Goal: Book appointment/travel/reservation

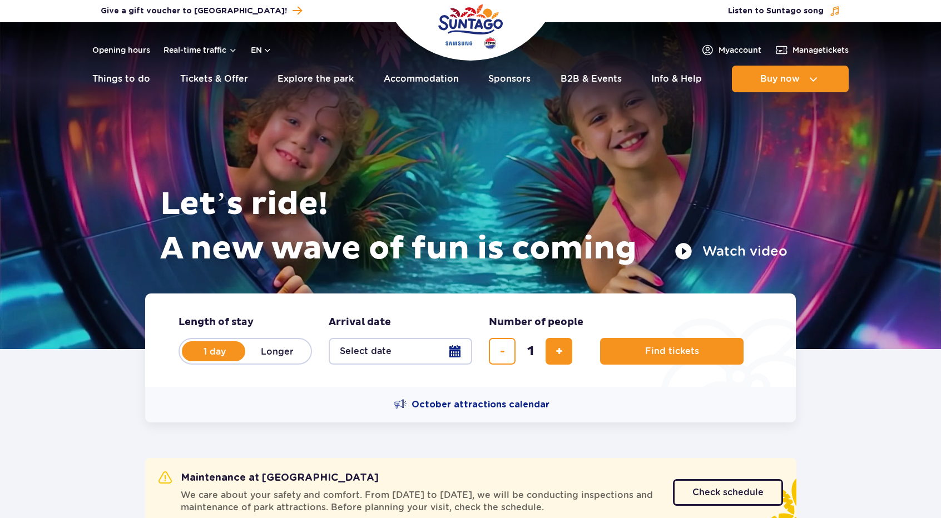
click at [411, 83] on link "Accommodation" at bounding box center [421, 79] width 75 height 27
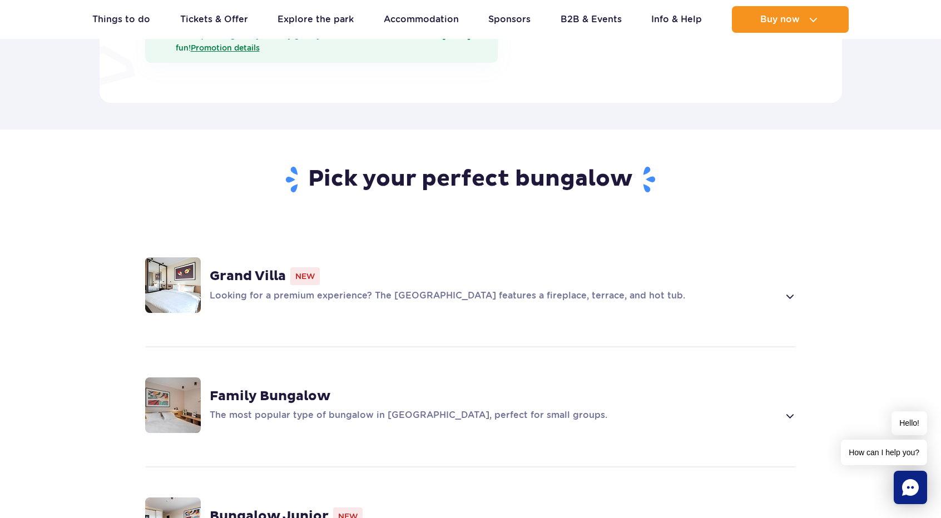
scroll to position [723, 0]
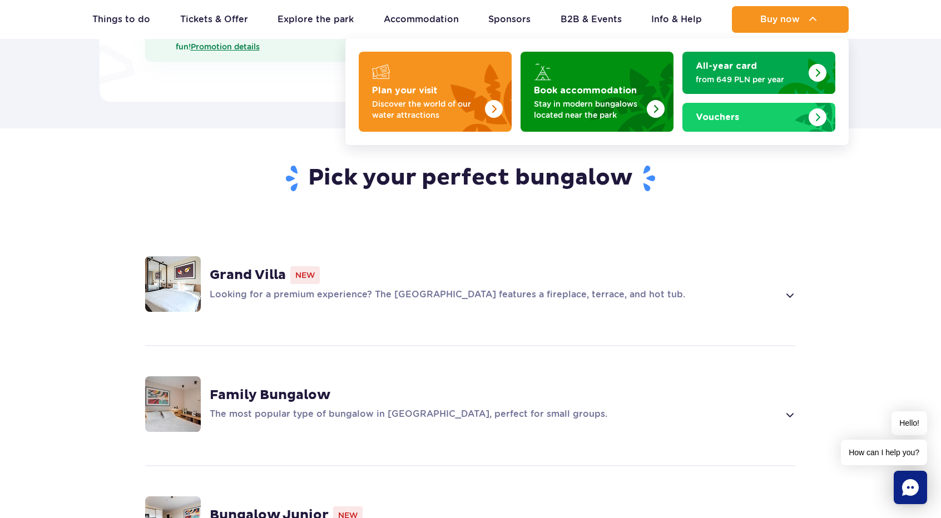
click at [785, 26] on button "Buy now" at bounding box center [790, 19] width 117 height 27
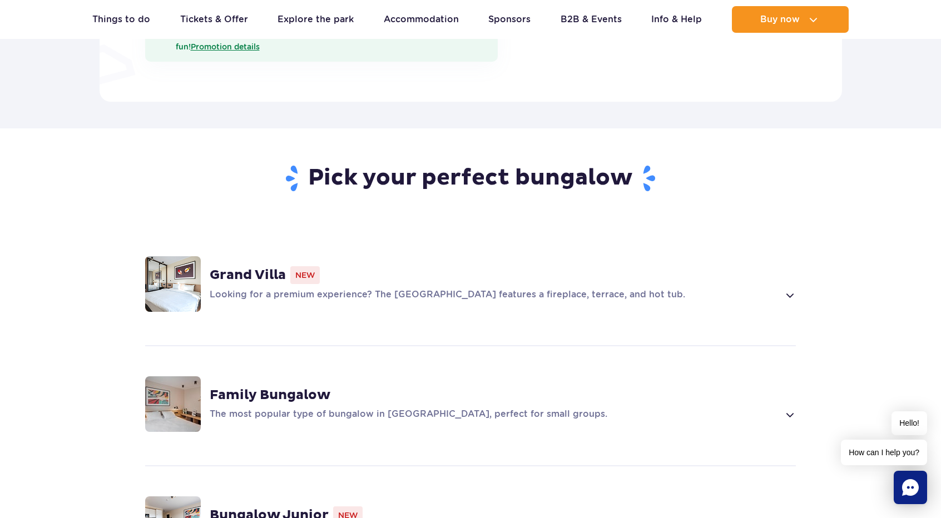
click at [389, 387] on div "Family Bungalow" at bounding box center [503, 395] width 586 height 17
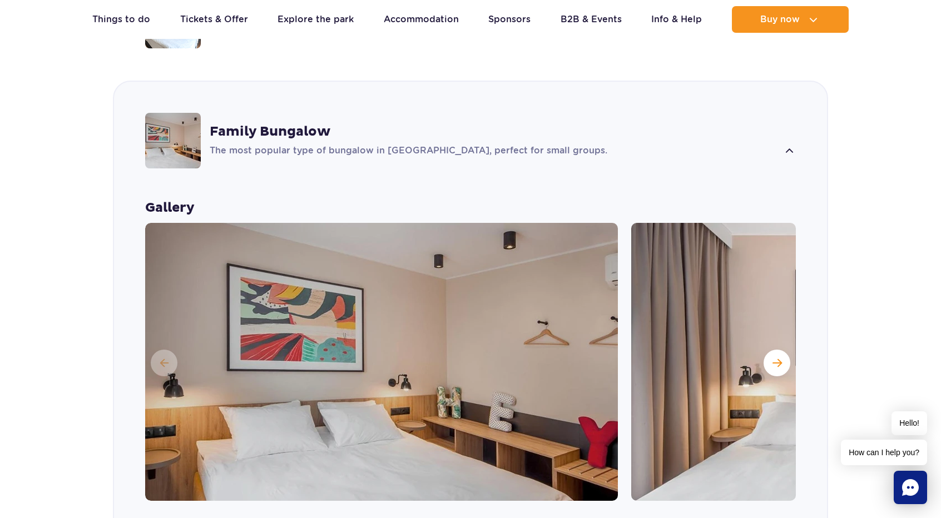
scroll to position [1315, 0]
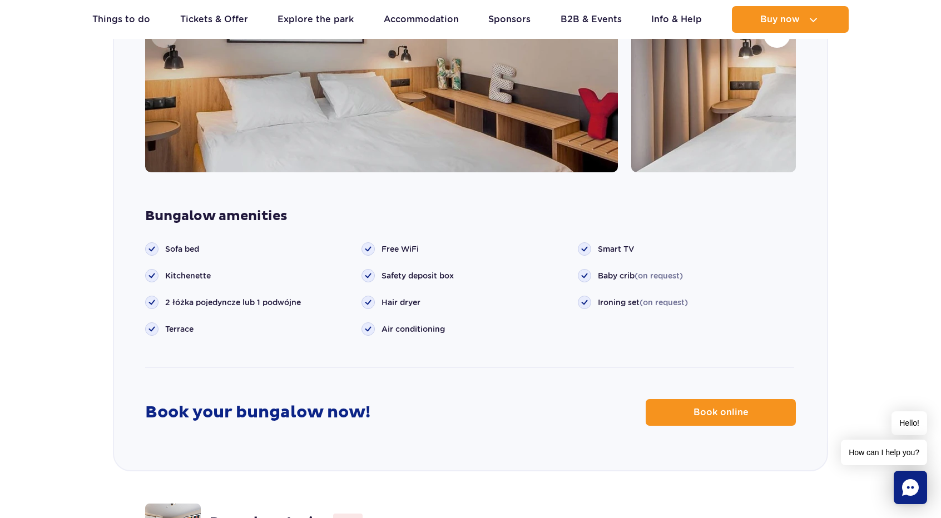
click at [694, 399] on link "Book online" at bounding box center [720, 412] width 150 height 27
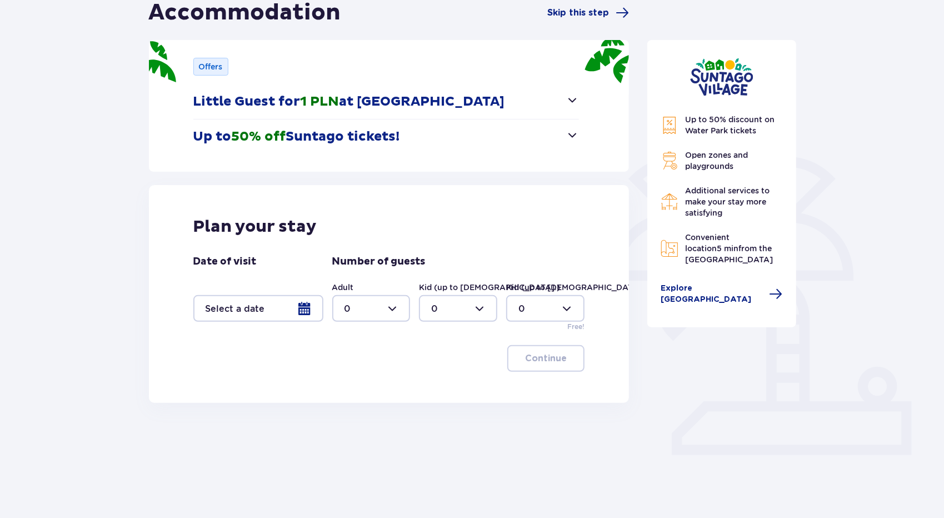
scroll to position [122, 0]
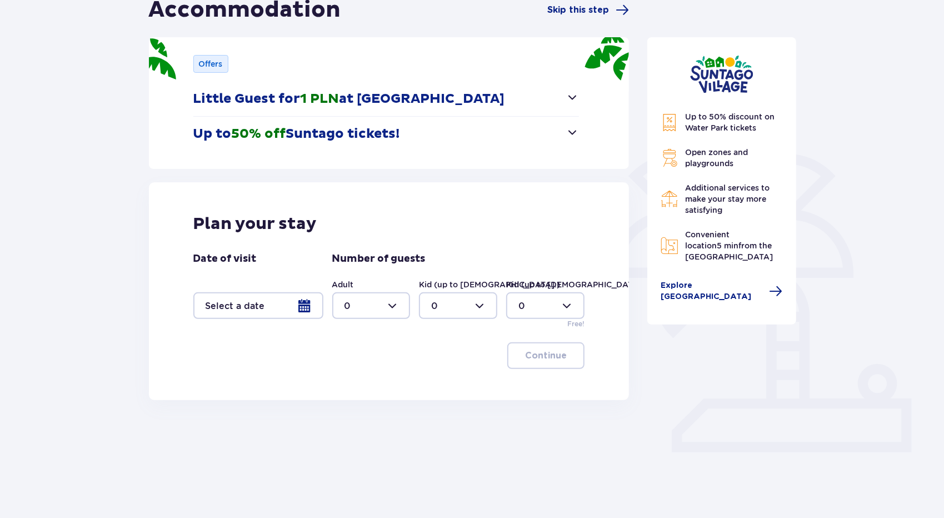
click at [291, 294] on div at bounding box center [258, 305] width 130 height 27
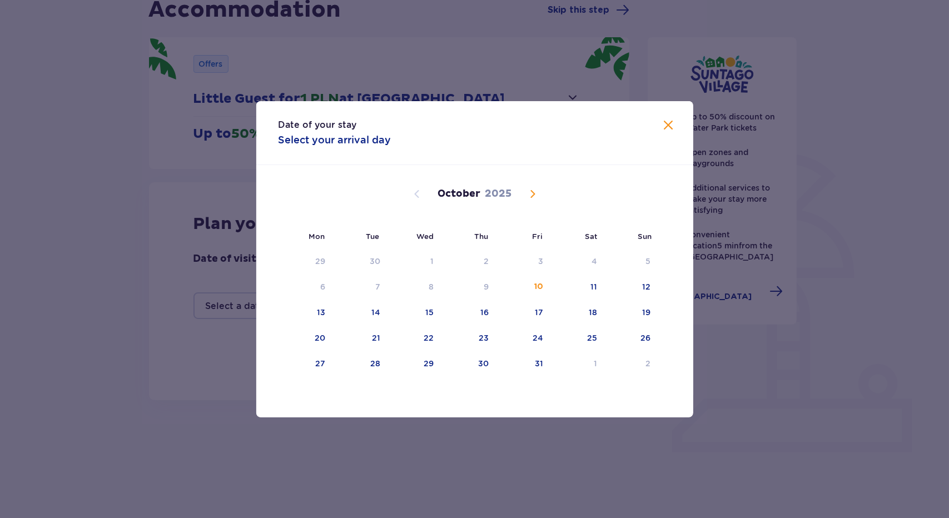
drag, startPoint x: 319, startPoint y: 339, endPoint x: 330, endPoint y: 341, distance: 11.3
click at [320, 339] on div "20" at bounding box center [320, 337] width 11 height 11
click at [375, 340] on div "21" at bounding box center [376, 337] width 8 height 11
type input "20.10.25 - 21.10.25"
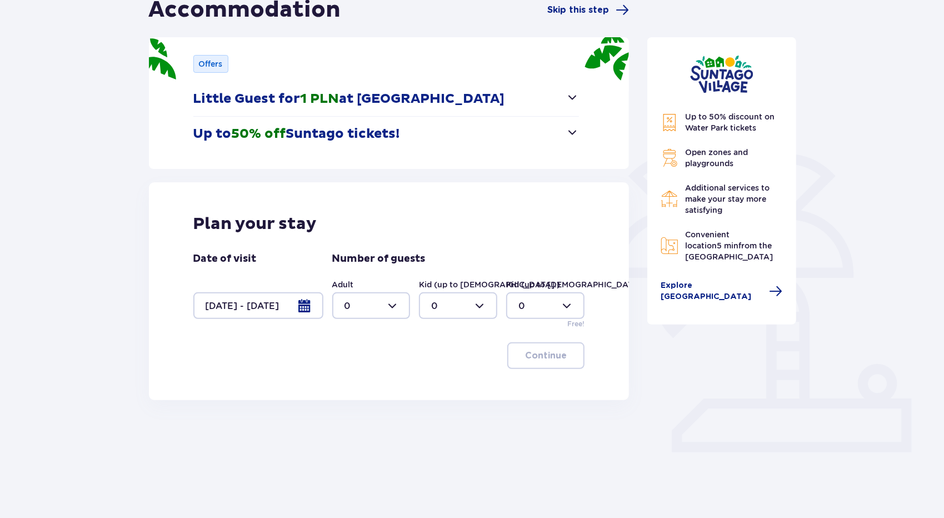
click at [382, 305] on div at bounding box center [371, 305] width 78 height 27
click at [356, 387] on div "2" at bounding box center [372, 386] width 54 height 12
type input "2"
click at [435, 311] on div at bounding box center [458, 305] width 78 height 27
click at [450, 367] on div "1" at bounding box center [459, 362] width 54 height 12
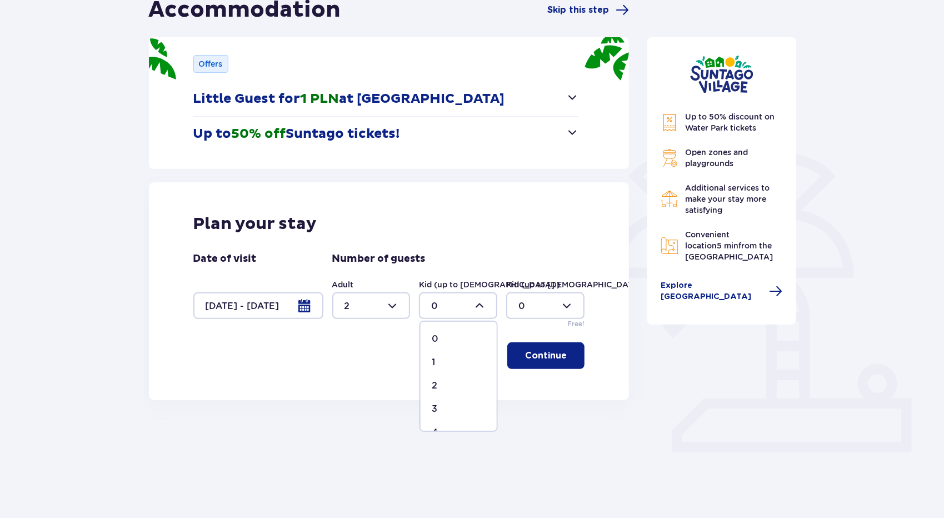
type input "1"
click at [540, 357] on p "Continue" at bounding box center [546, 356] width 42 height 12
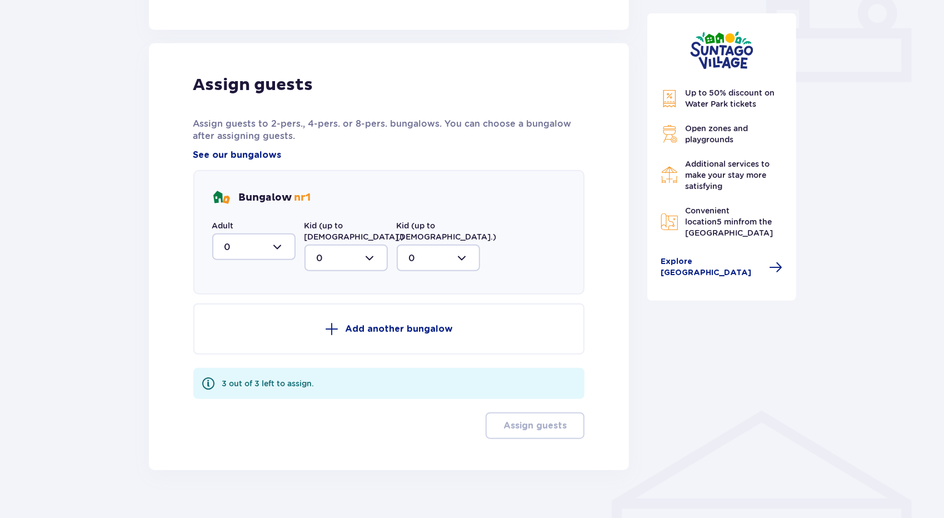
scroll to position [499, 0]
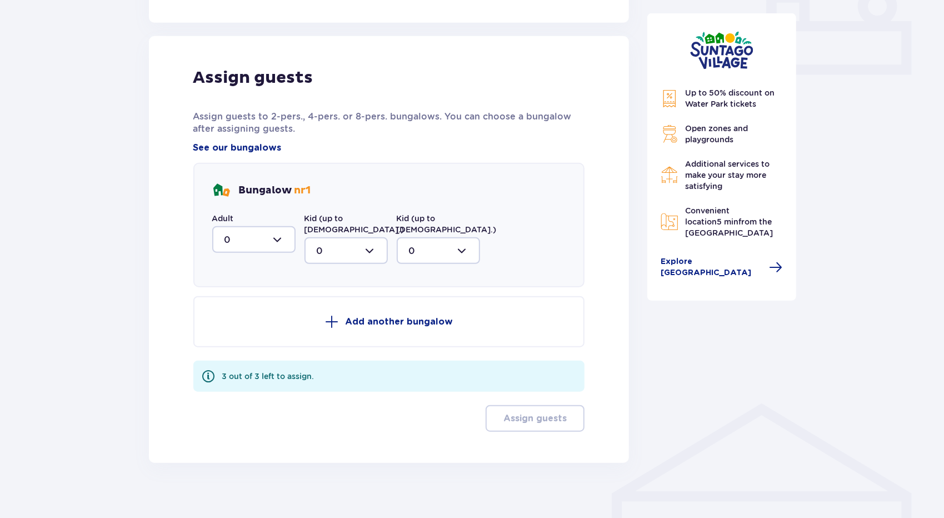
click at [275, 237] on div at bounding box center [253, 239] width 83 height 27
click at [239, 322] on div "2" at bounding box center [254, 320] width 59 height 12
type input "2"
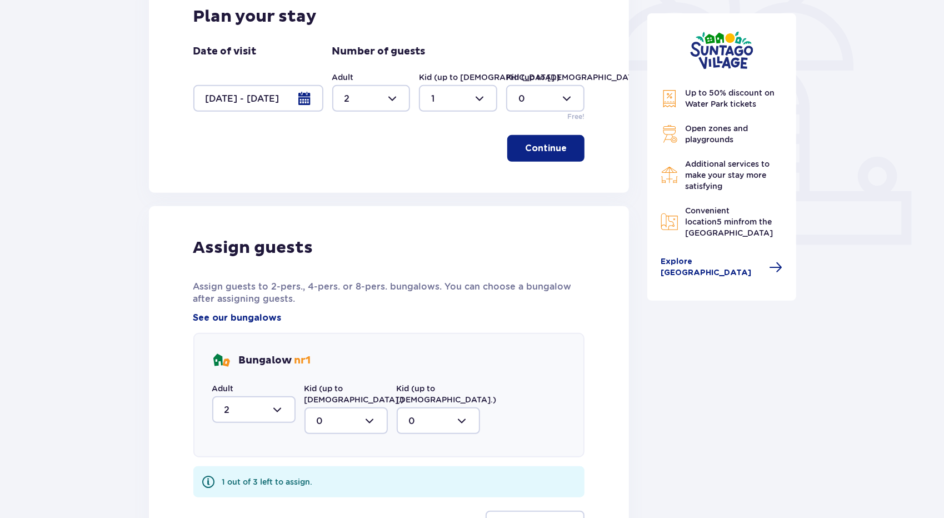
scroll to position [324, 0]
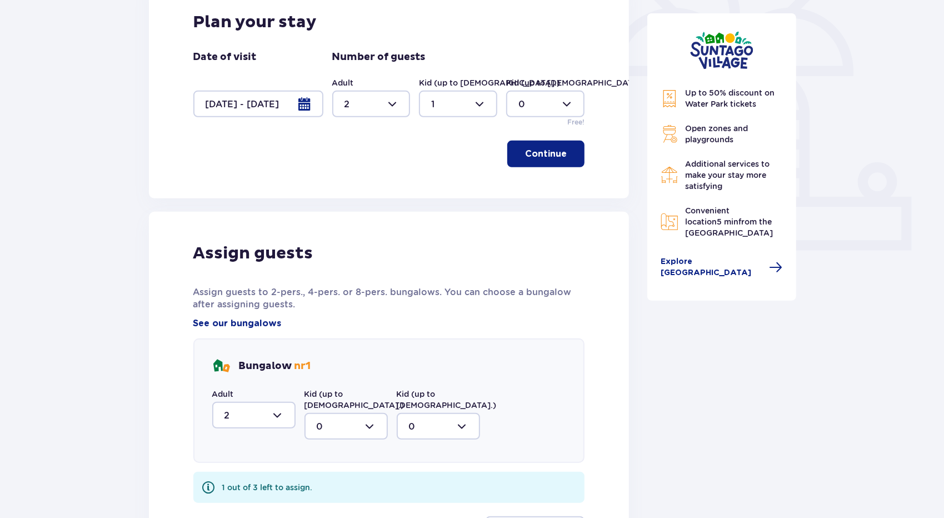
click at [547, 153] on p "Continue" at bounding box center [546, 154] width 42 height 12
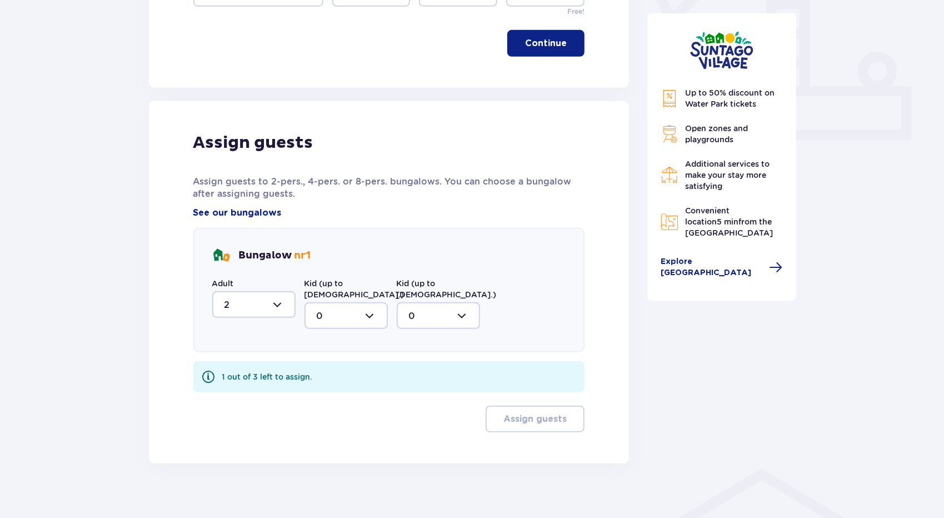
scroll to position [435, 0]
click at [345, 306] on div at bounding box center [346, 315] width 83 height 27
click at [334, 366] on div "1" at bounding box center [346, 372] width 59 height 12
type input "1"
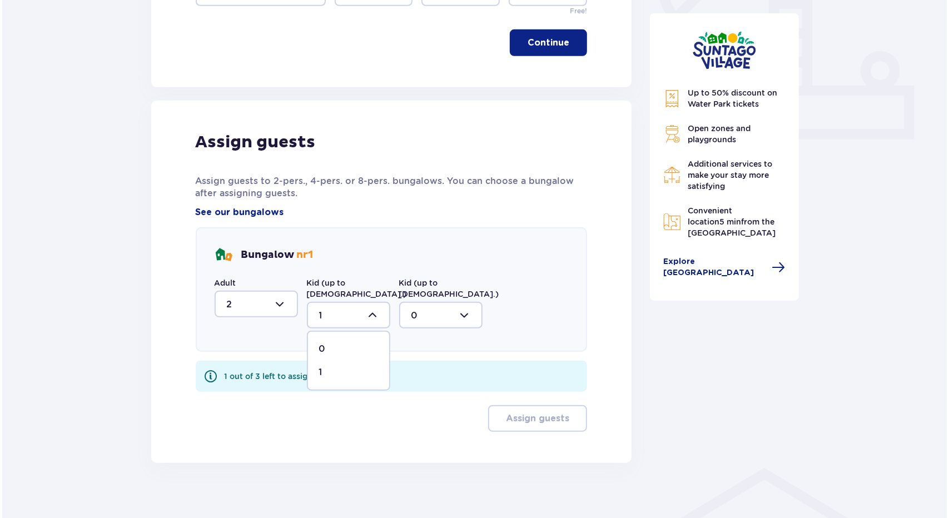
scroll to position [390, 0]
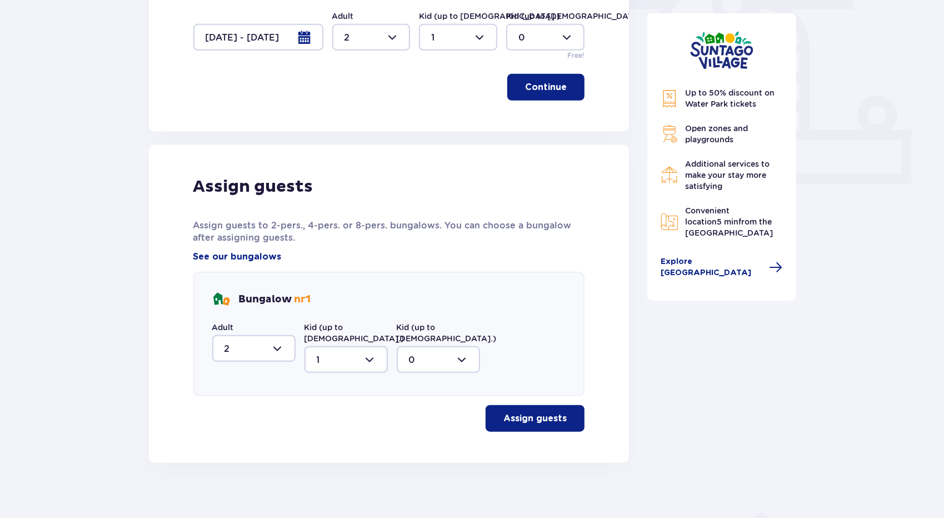
click at [288, 346] on div at bounding box center [253, 348] width 83 height 27
click at [253, 251] on span "See our bungalows" at bounding box center [237, 257] width 88 height 12
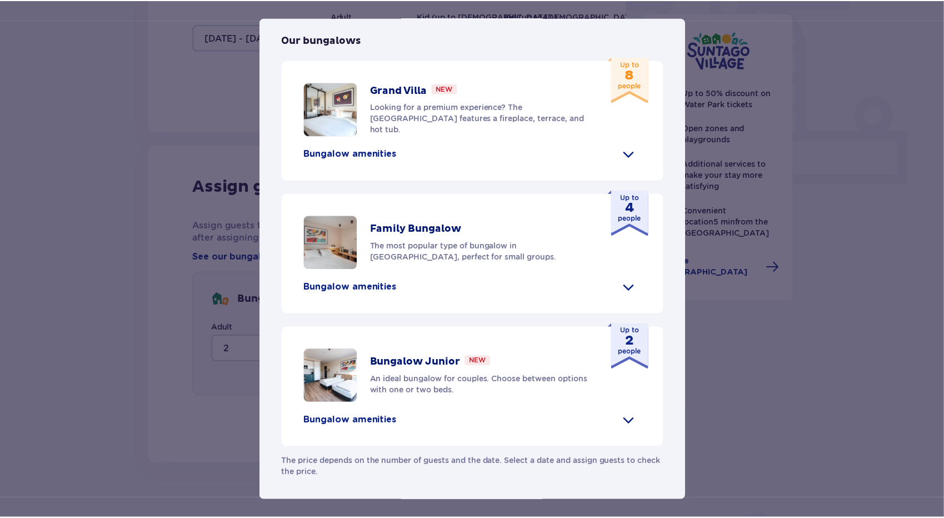
scroll to position [445, 0]
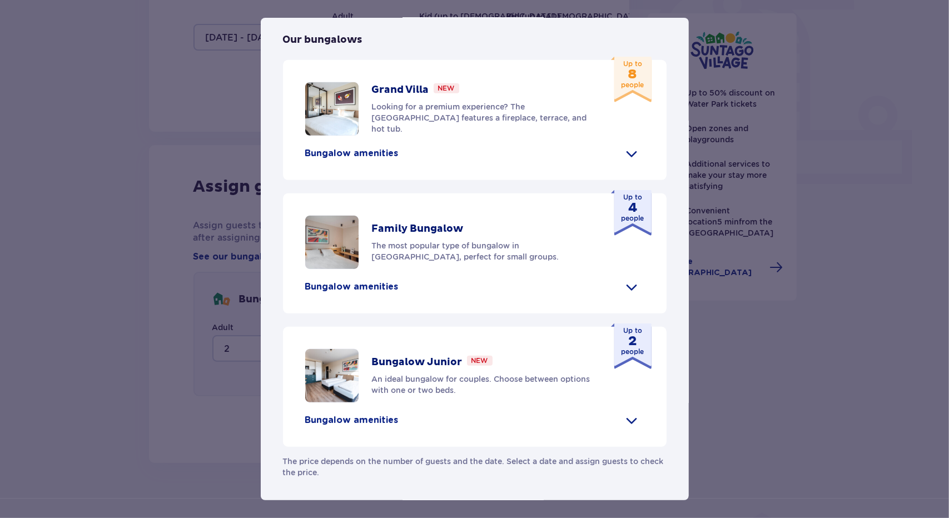
click at [786, 130] on div "Suntago Village Suntago Village is the perfect place for fans tropical climate …" at bounding box center [474, 259] width 949 height 518
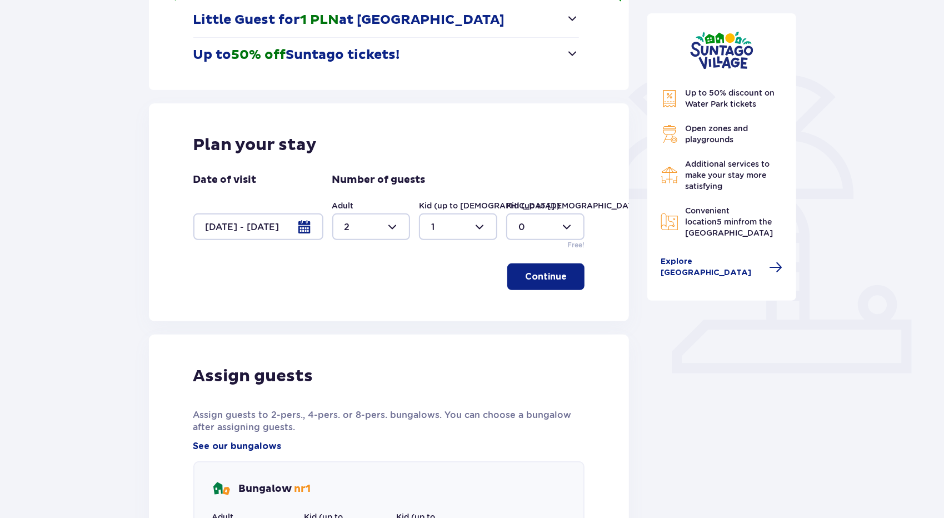
scroll to position [222, 0]
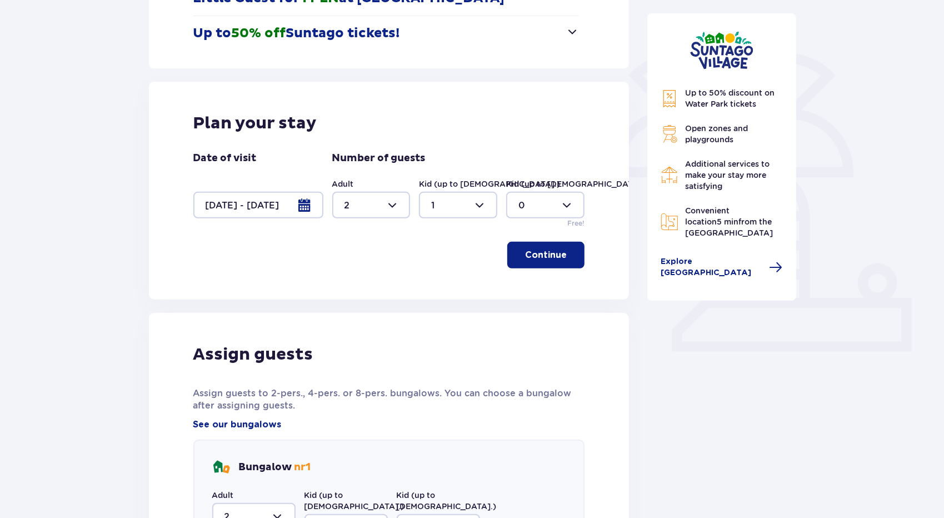
click at [362, 205] on div at bounding box center [371, 205] width 78 height 27
click at [361, 309] on div "3" at bounding box center [372, 308] width 54 height 12
type input "3"
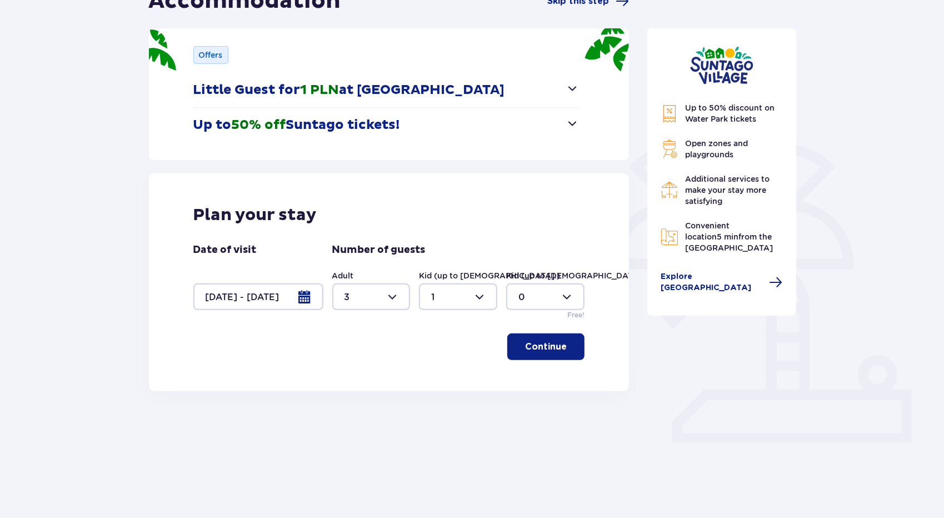
scroll to position [122, 0]
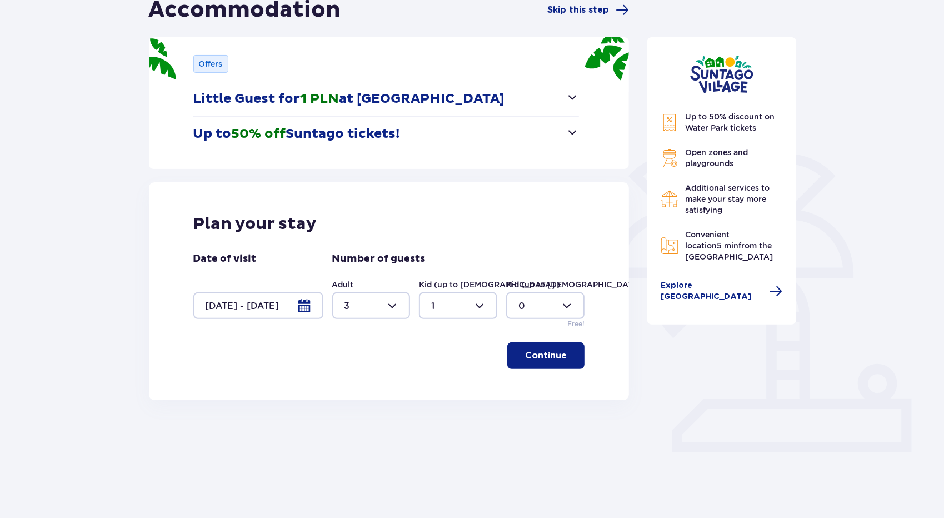
click at [533, 355] on p "Continue" at bounding box center [546, 356] width 42 height 12
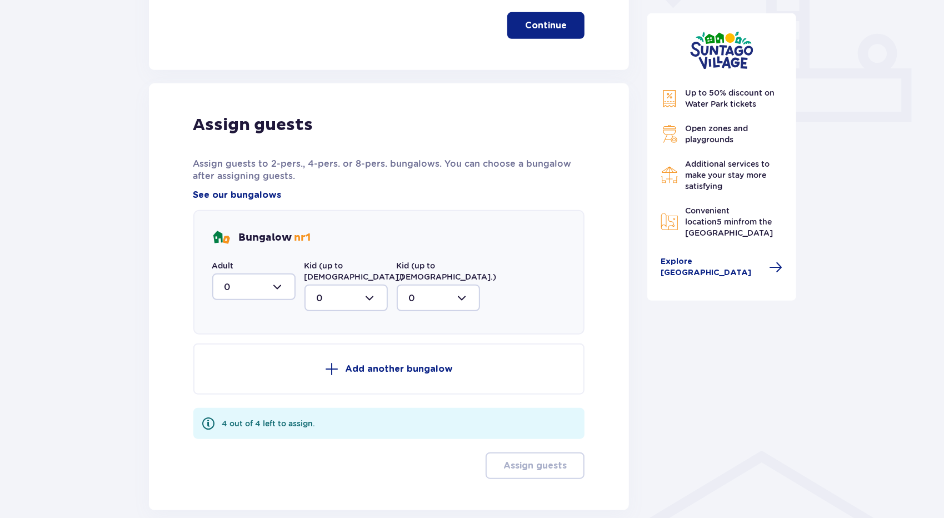
scroll to position [499, 0]
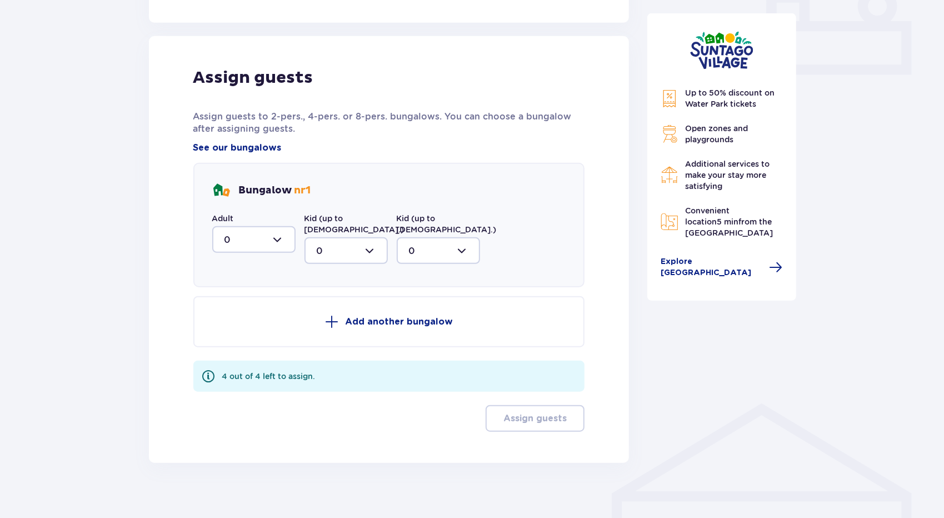
click at [257, 244] on div at bounding box center [253, 239] width 83 height 27
click at [265, 339] on div "3" at bounding box center [254, 343] width 59 height 12
type input "3"
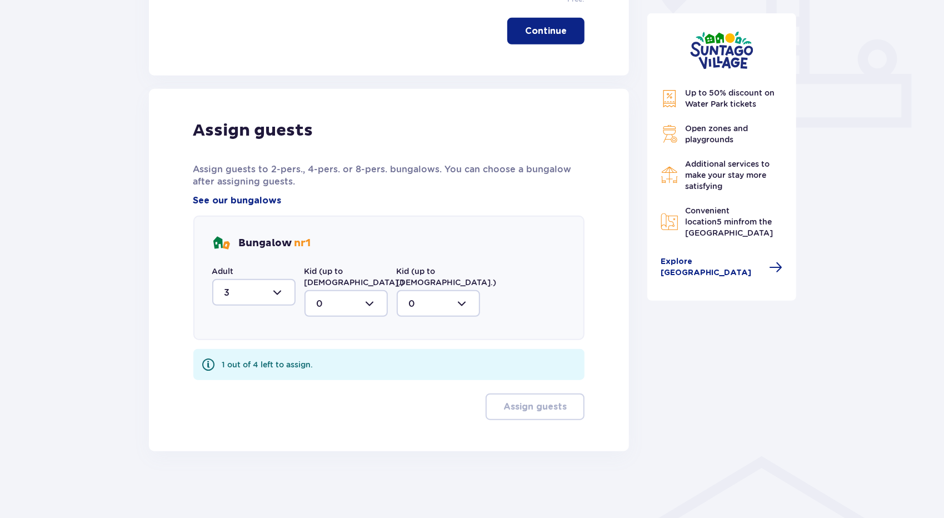
scroll to position [435, 0]
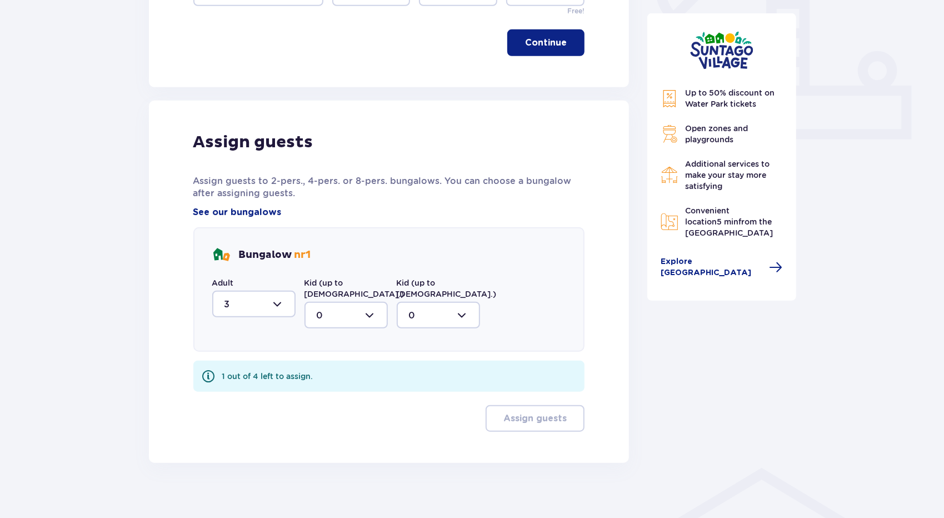
click at [335, 302] on div at bounding box center [346, 315] width 83 height 27
click at [344, 366] on div "1" at bounding box center [346, 372] width 59 height 12
type input "1"
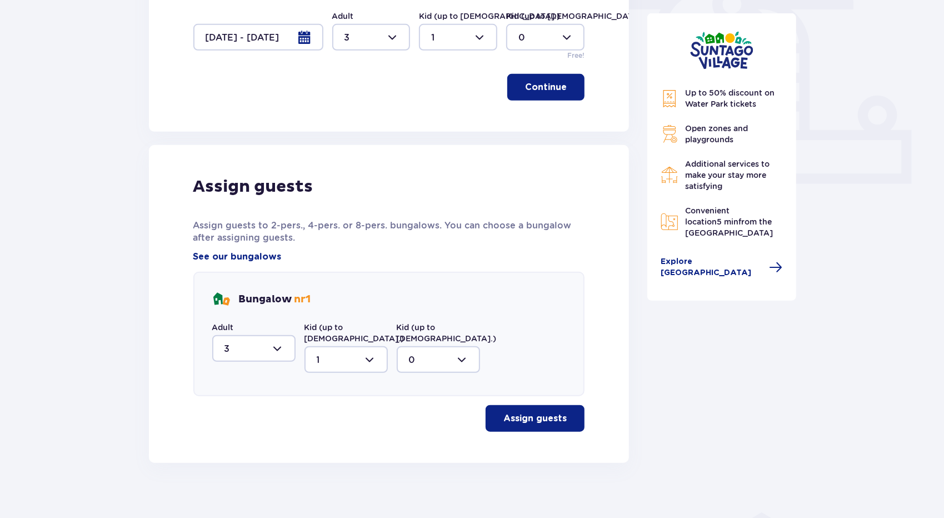
click at [526, 412] on p "Assign guests" at bounding box center [535, 418] width 63 height 12
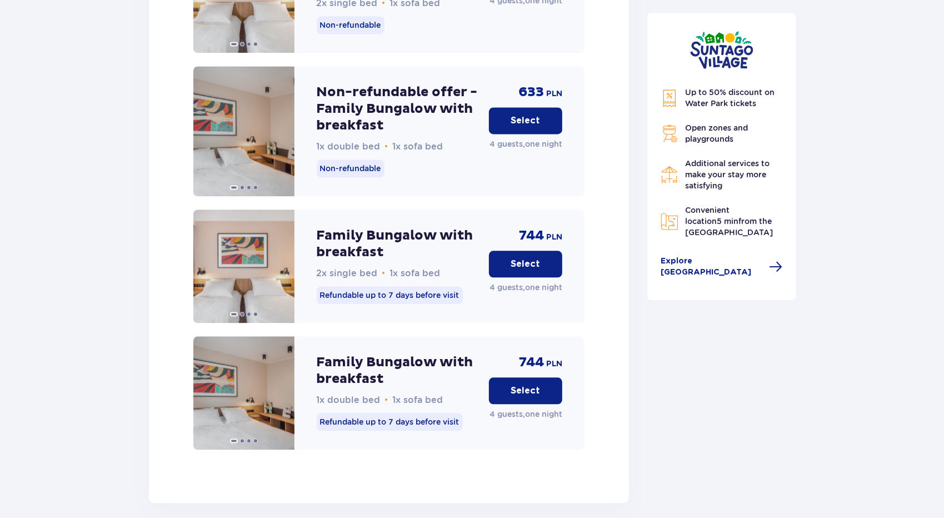
scroll to position [1509, 0]
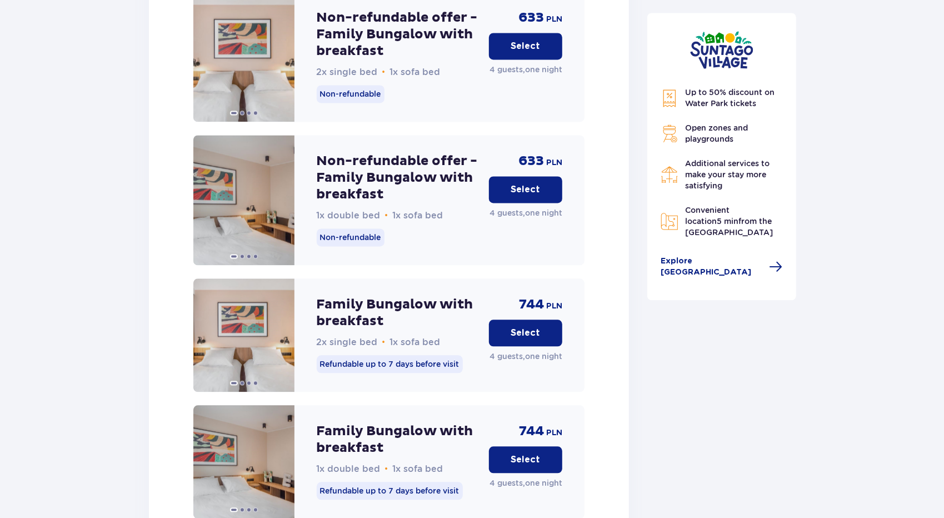
click at [518, 183] on p "Select" at bounding box center [525, 189] width 29 height 12
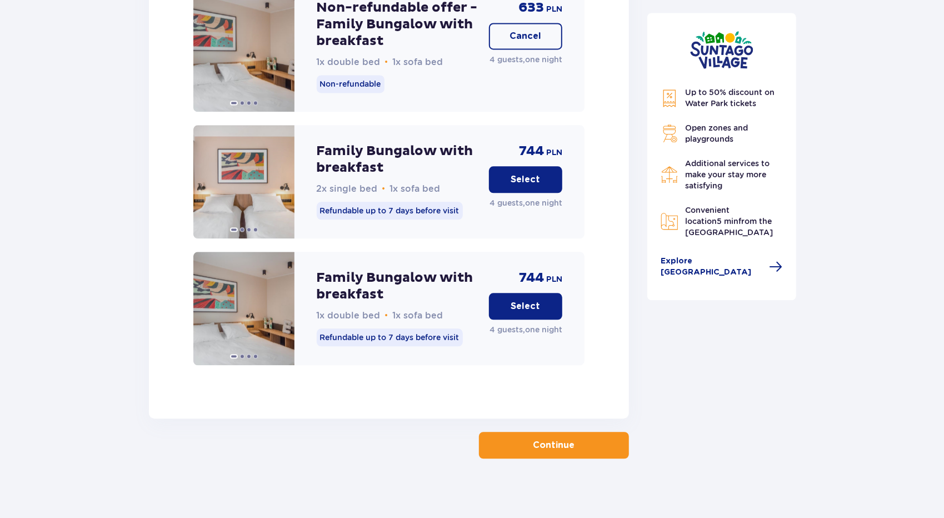
click at [548, 439] on p "Continue" at bounding box center [555, 445] width 42 height 12
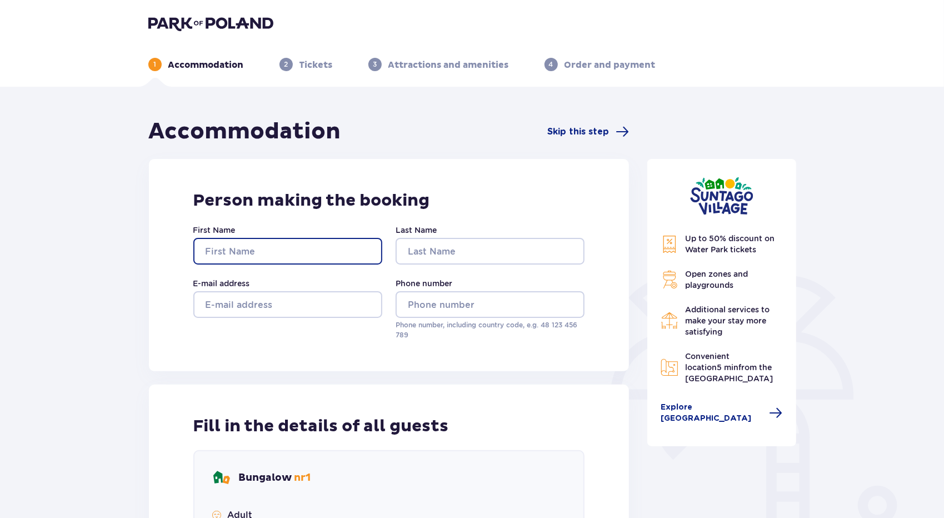
click at [322, 258] on input "First Name" at bounding box center [287, 251] width 189 height 27
type input "Jelena"
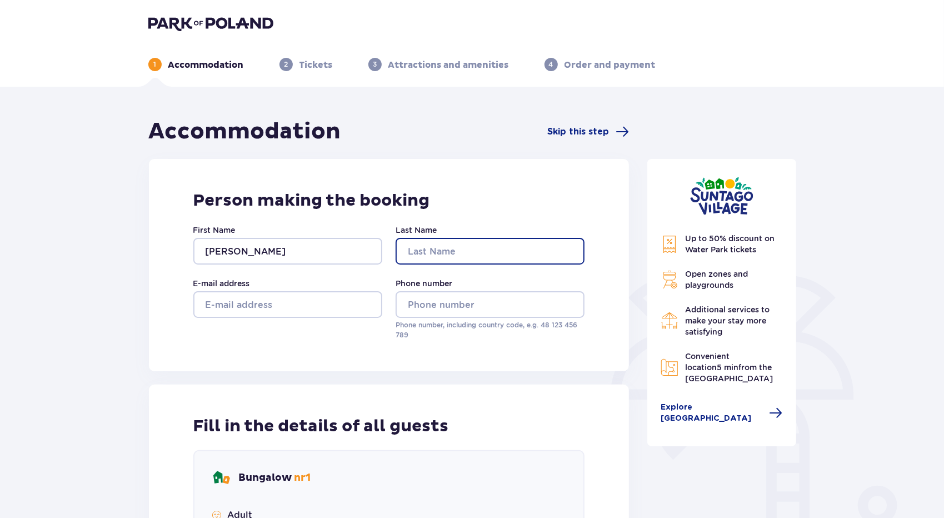
click at [480, 248] on input "Last Name" at bounding box center [490, 251] width 189 height 27
type input "Ziluka"
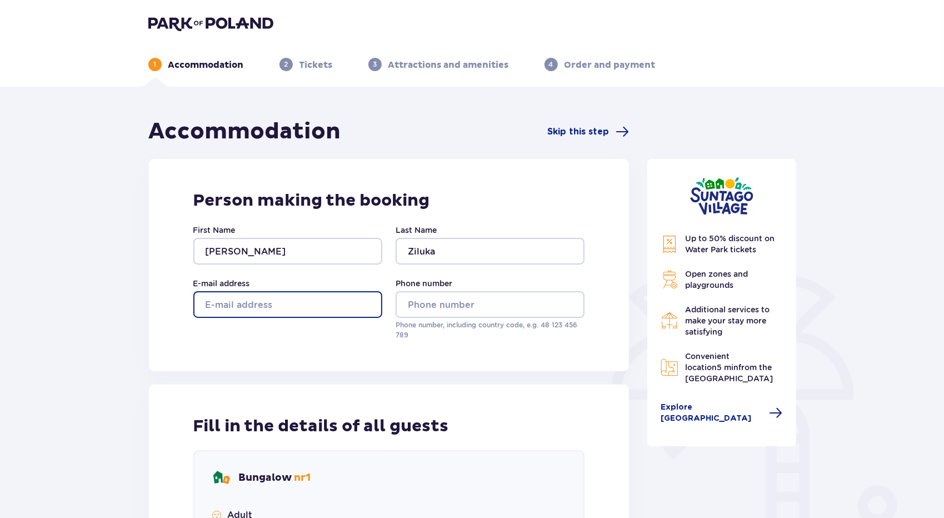
click at [327, 310] on input "E-mail address" at bounding box center [287, 304] width 189 height 27
type input "jelenaziluka@gmail.com"
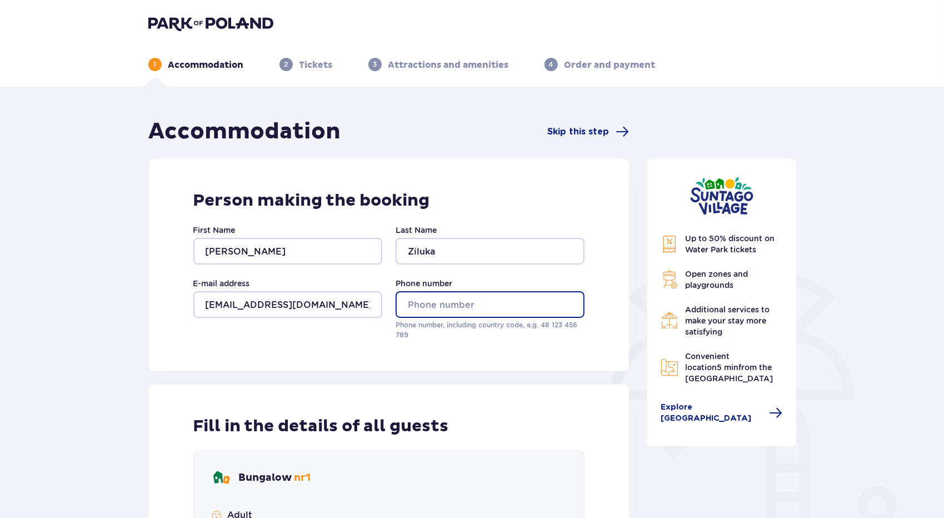
click at [436, 295] on input "Phone number" at bounding box center [490, 304] width 189 height 27
type input "0037127038115"
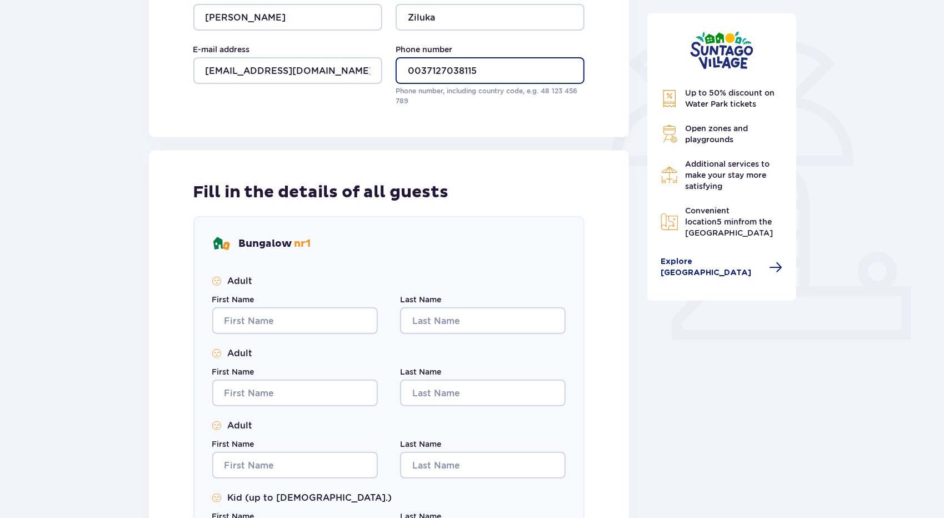
scroll to position [334, 0]
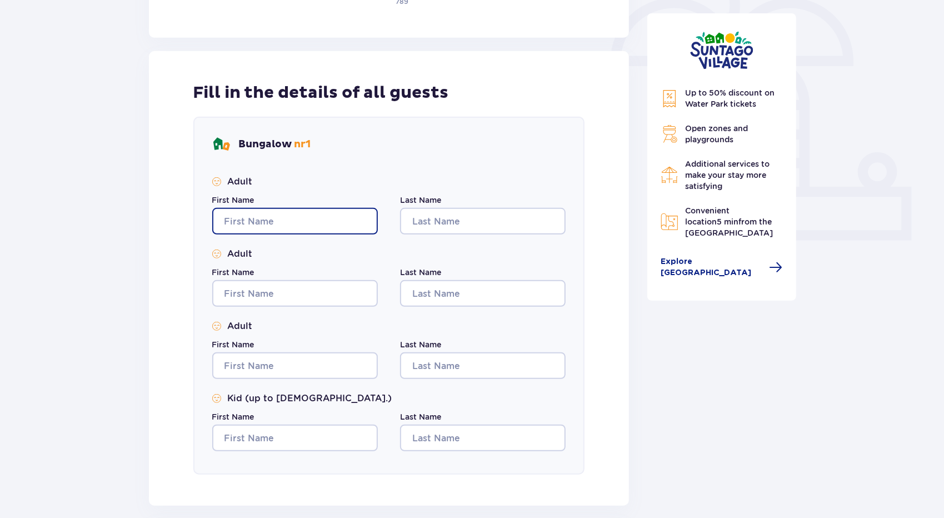
click at [311, 225] on input "First Name" at bounding box center [295, 221] width 166 height 27
type input "Jelena"
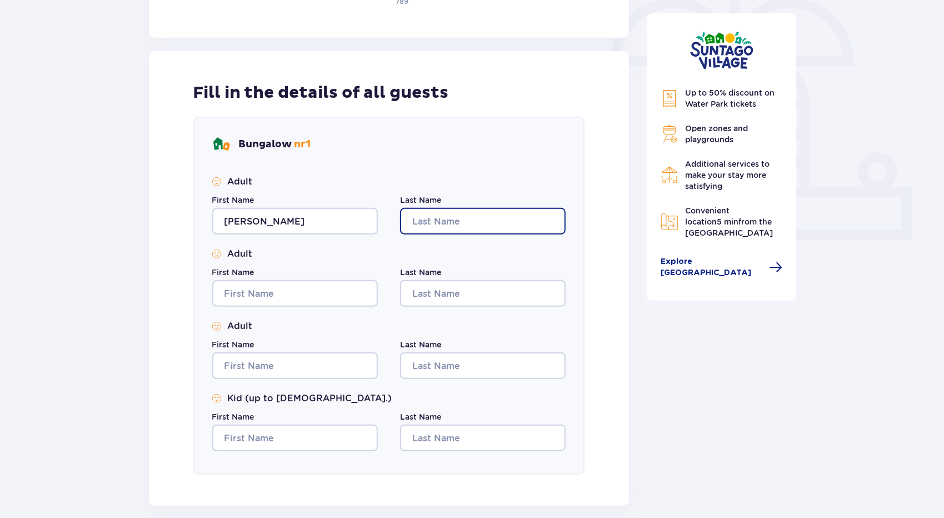
click at [428, 226] on input "Last Name" at bounding box center [483, 221] width 166 height 27
type input "Ziluka"
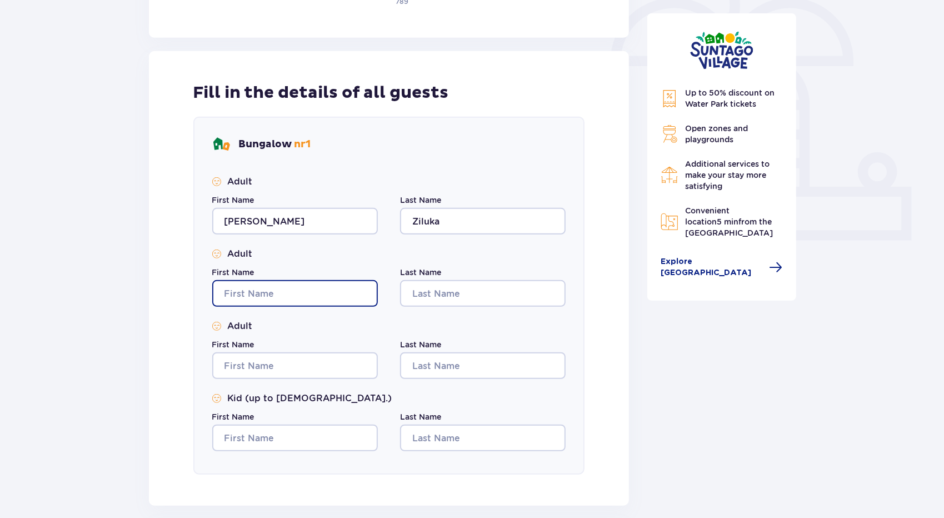
click at [310, 290] on input "First Name" at bounding box center [295, 293] width 166 height 27
type input "Andrejs"
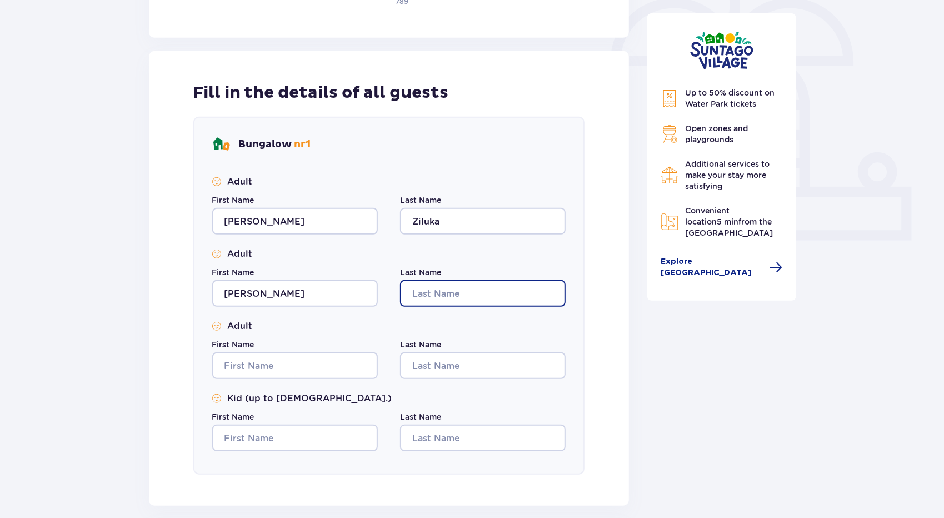
click at [424, 299] on input "Last Name" at bounding box center [483, 293] width 166 height 27
type input "Ziluks"
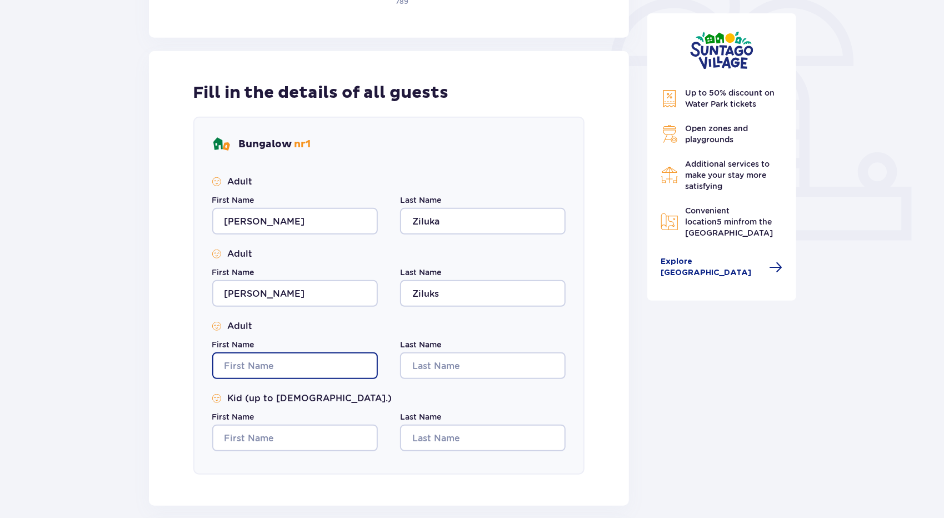
click at [295, 363] on input "First Name" at bounding box center [295, 365] width 166 height 27
type input "Nellija"
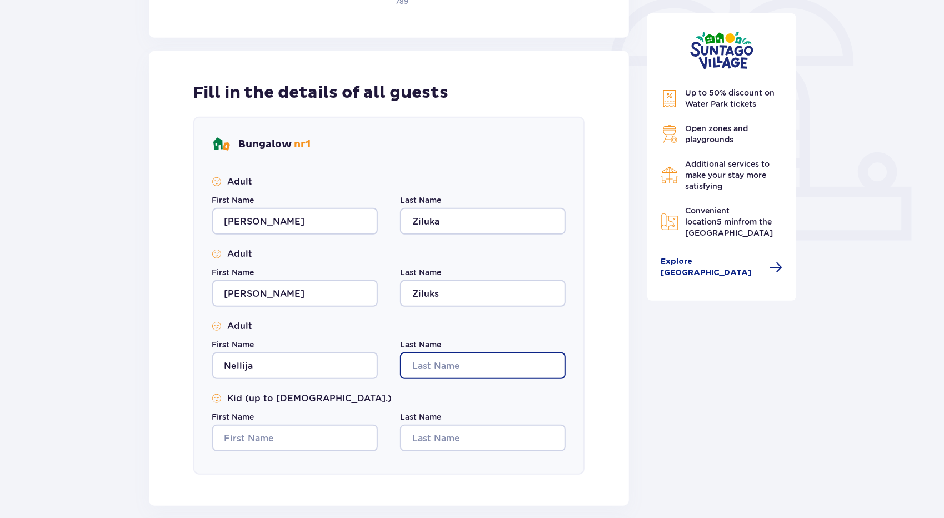
click at [426, 366] on input "Last Name" at bounding box center [483, 365] width 166 height 27
type input "Ziluka"
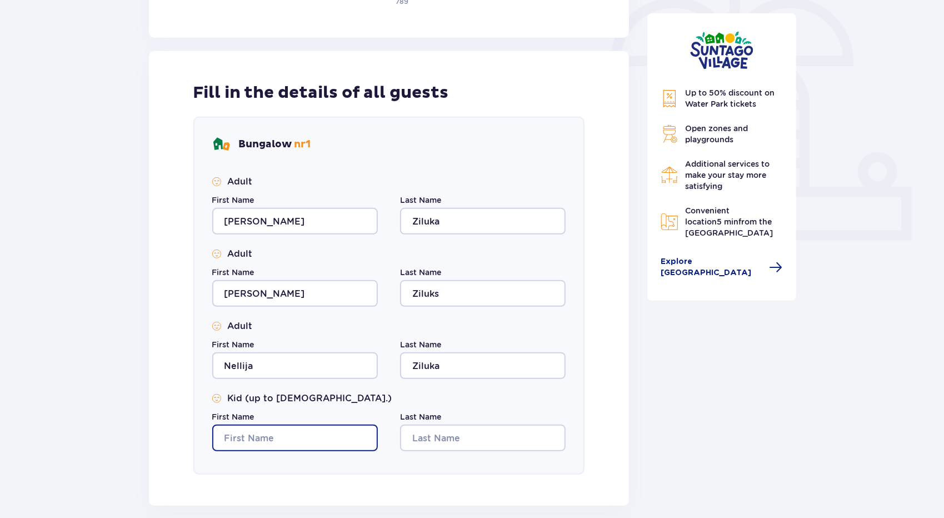
click at [314, 439] on input "First Name" at bounding box center [295, 438] width 166 height 27
type input "Markuss Eliass"
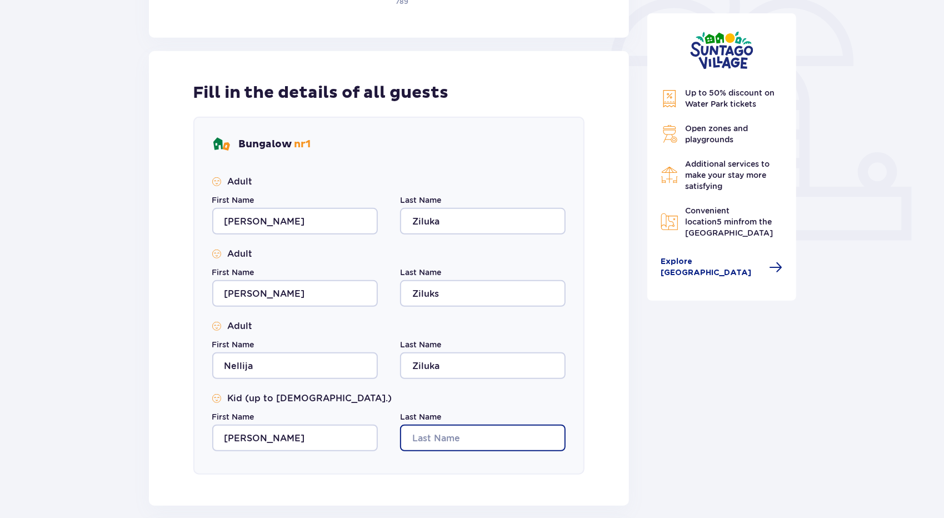
click at [425, 443] on input "Last Name" at bounding box center [483, 438] width 166 height 27
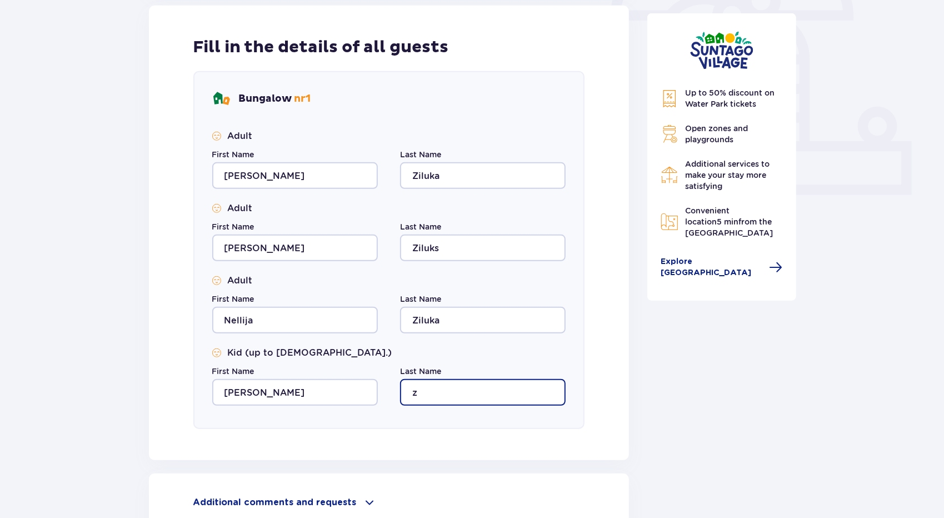
scroll to position [445, 0]
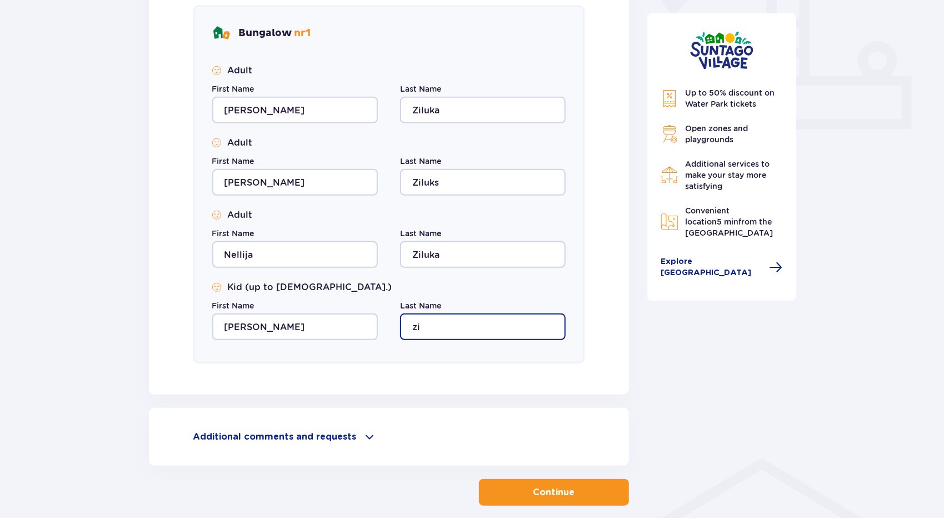
type input "Ziluks"
drag, startPoint x: 549, startPoint y: 486, endPoint x: 544, endPoint y: 472, distance: 15.0
click at [549, 486] on p "Continue" at bounding box center [555, 492] width 42 height 12
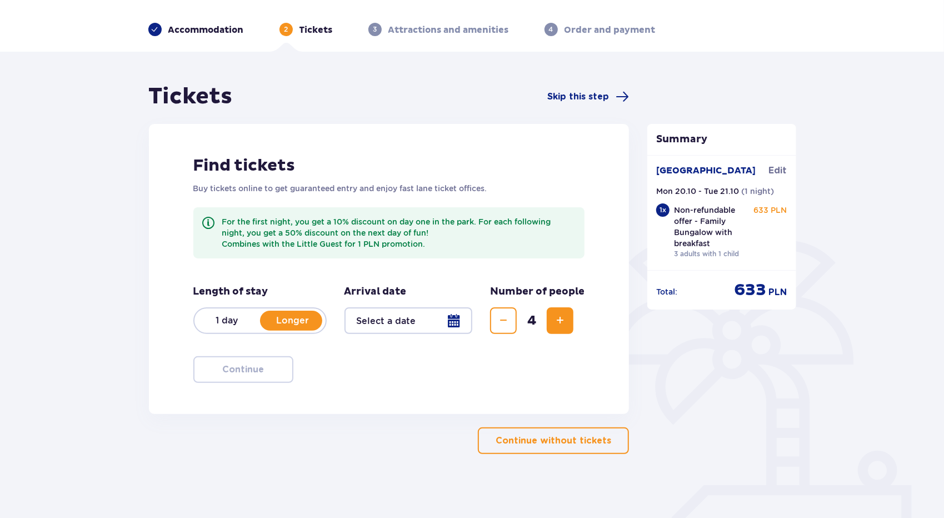
scroll to position [40, 0]
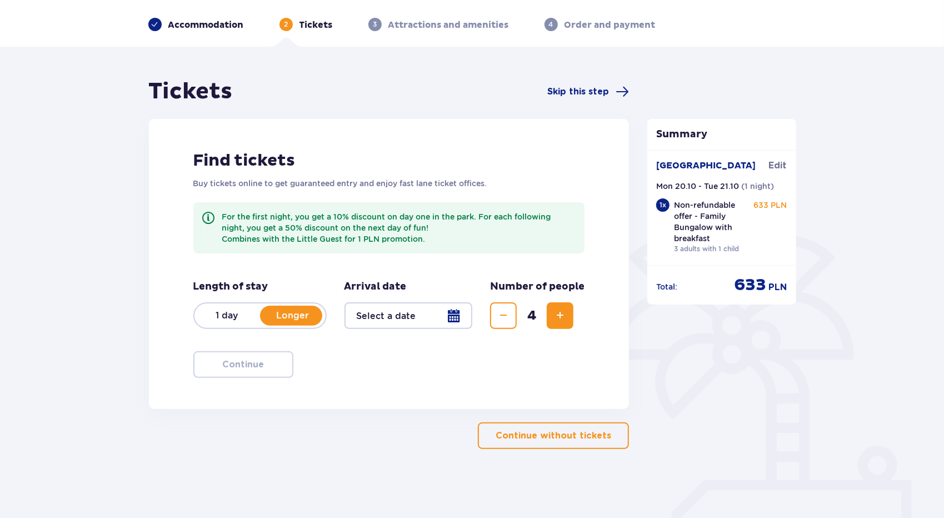
click at [302, 313] on p "Longer" at bounding box center [293, 316] width 66 height 12
click at [296, 312] on p "Longer" at bounding box center [293, 316] width 66 height 12
click at [449, 314] on div at bounding box center [409, 315] width 128 height 27
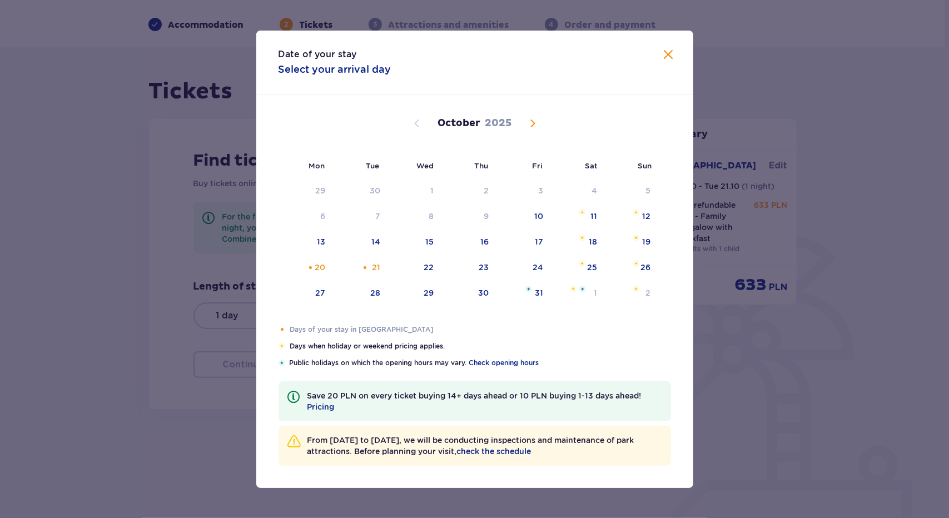
drag, startPoint x: 324, startPoint y: 266, endPoint x: 368, endPoint y: 264, distance: 44.5
click at [325, 266] on div "20" at bounding box center [320, 267] width 11 height 11
click at [373, 264] on div "21" at bounding box center [376, 267] width 8 height 11
type input "20.10.25 - 21.10.25"
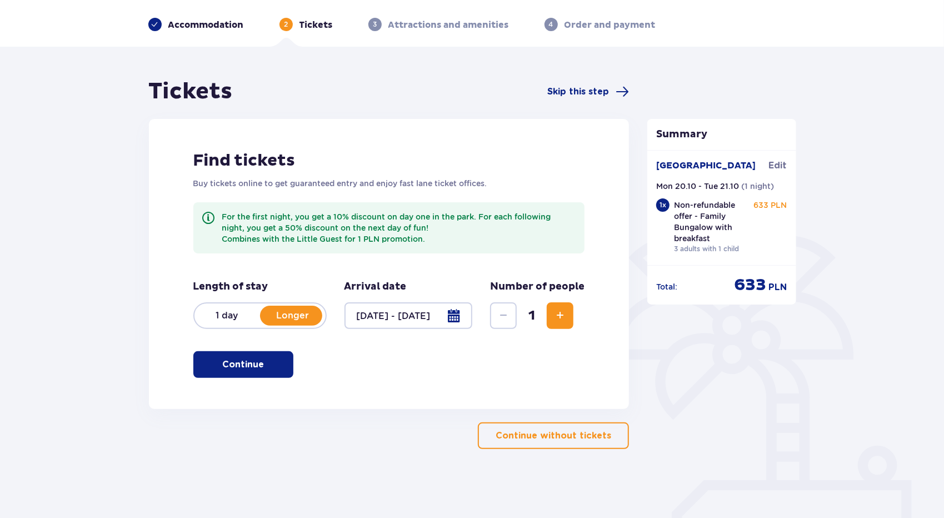
click at [252, 369] on p "Continue" at bounding box center [243, 365] width 42 height 12
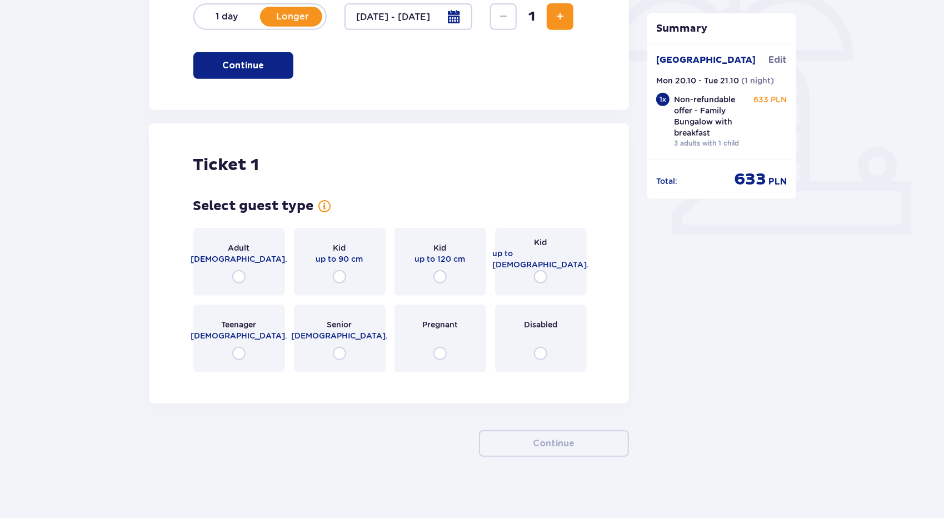
scroll to position [345, 0]
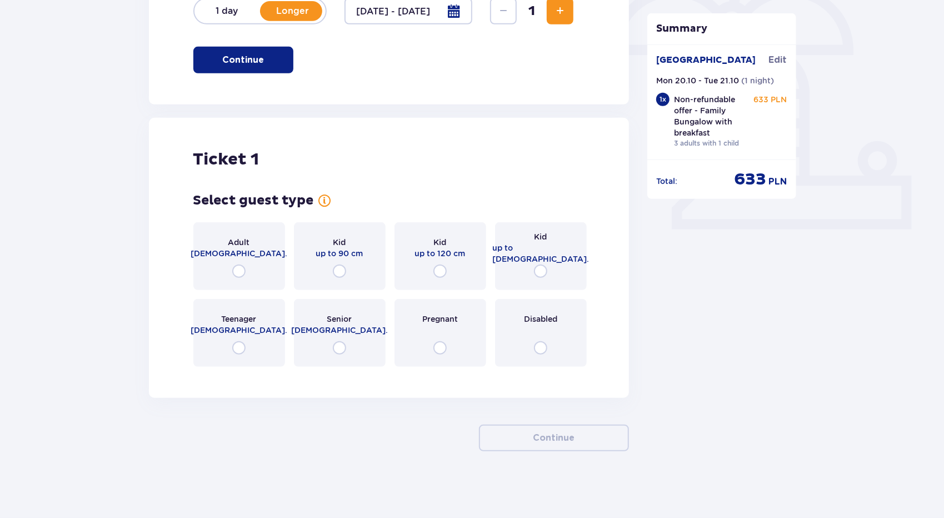
click at [563, 14] on span "Increase" at bounding box center [560, 10] width 13 height 13
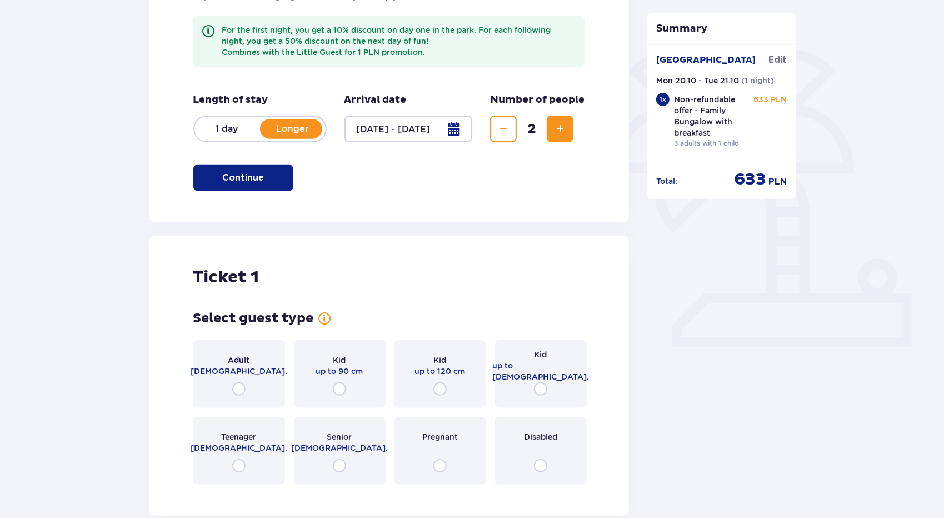
click at [561, 132] on span "Increase" at bounding box center [560, 128] width 13 height 13
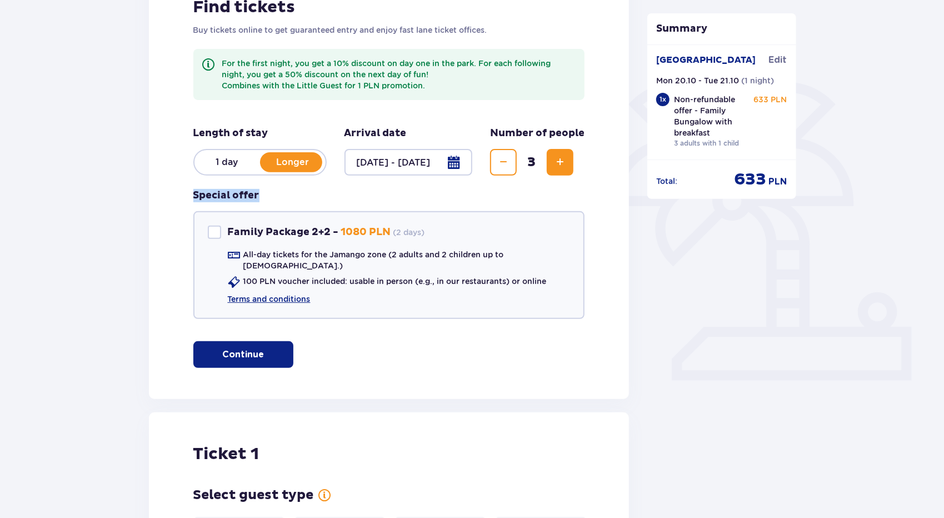
click at [564, 168] on span "Increase" at bounding box center [560, 162] width 13 height 13
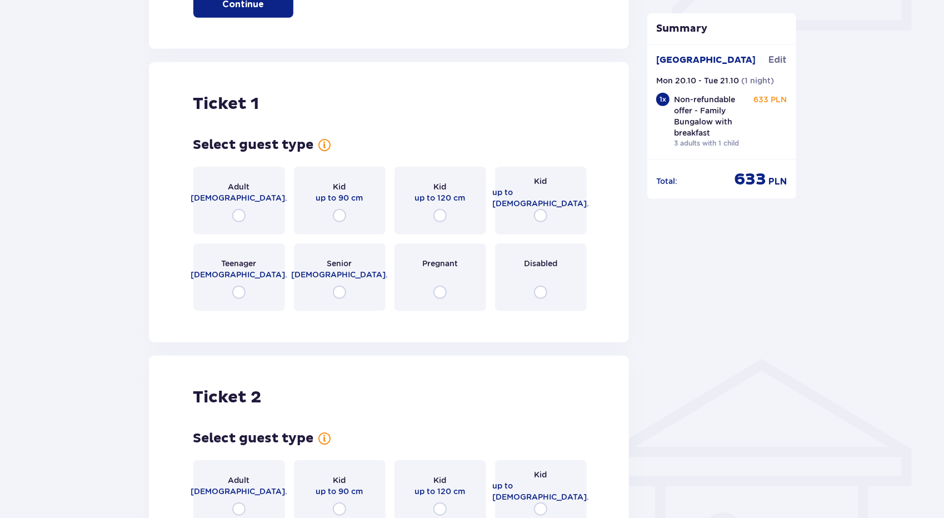
scroll to position [584, 0]
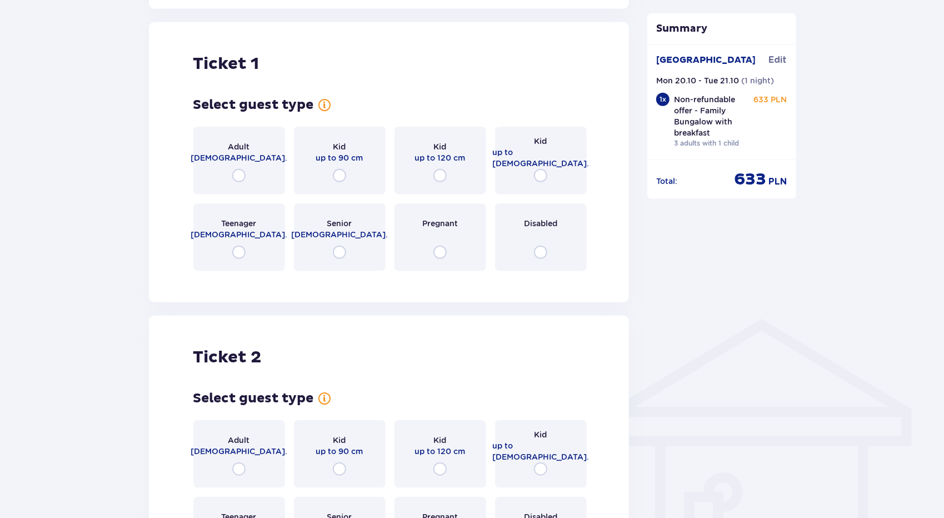
click at [239, 169] on input "radio" at bounding box center [238, 175] width 13 height 13
radio input "true"
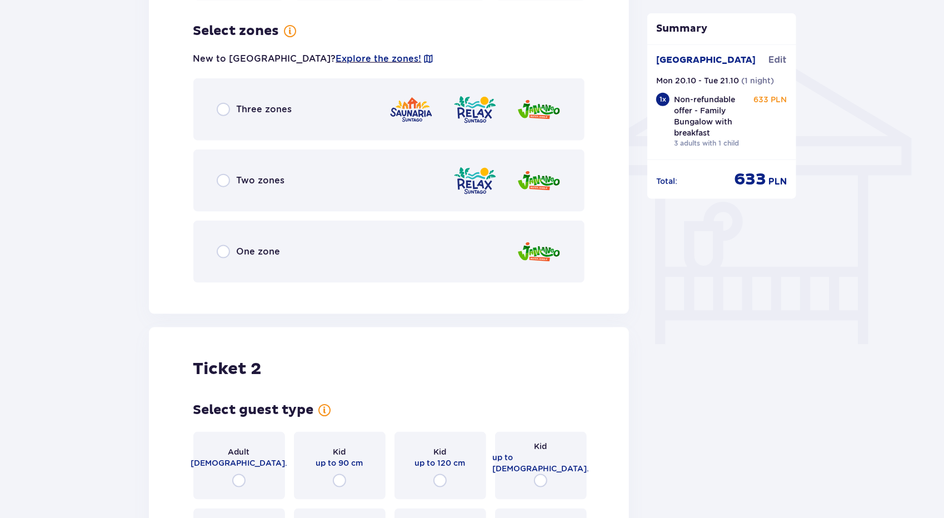
scroll to position [855, 0]
click at [263, 245] on span "One zone" at bounding box center [259, 251] width 44 height 12
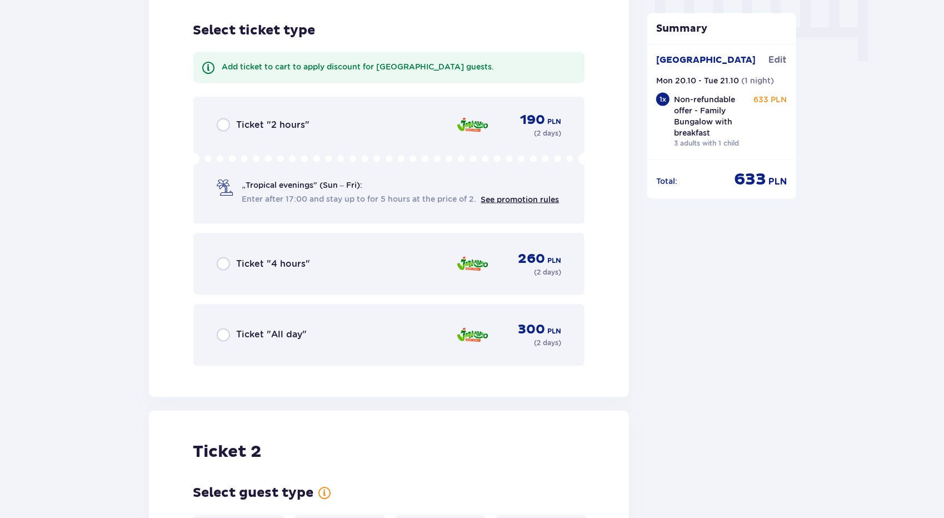
click at [271, 330] on span "Ticket "All day"" at bounding box center [272, 335] width 71 height 12
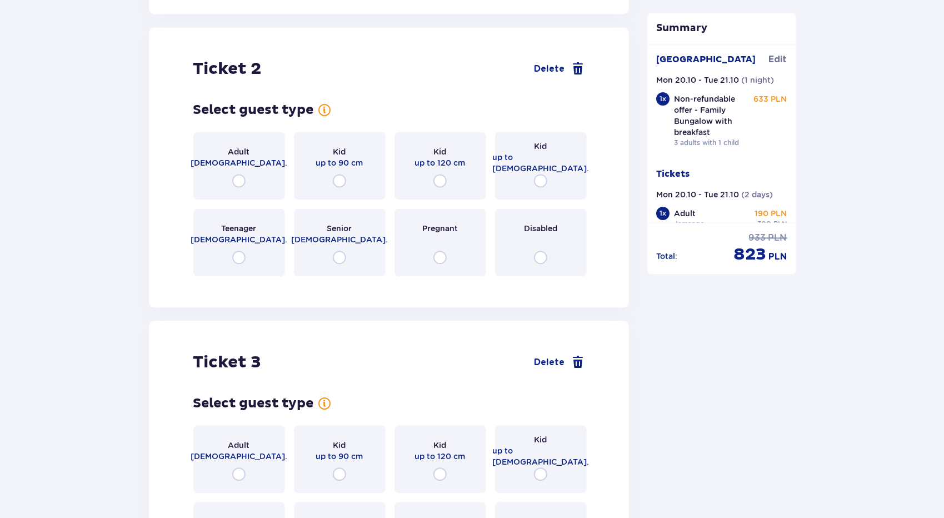
scroll to position [1526, 0]
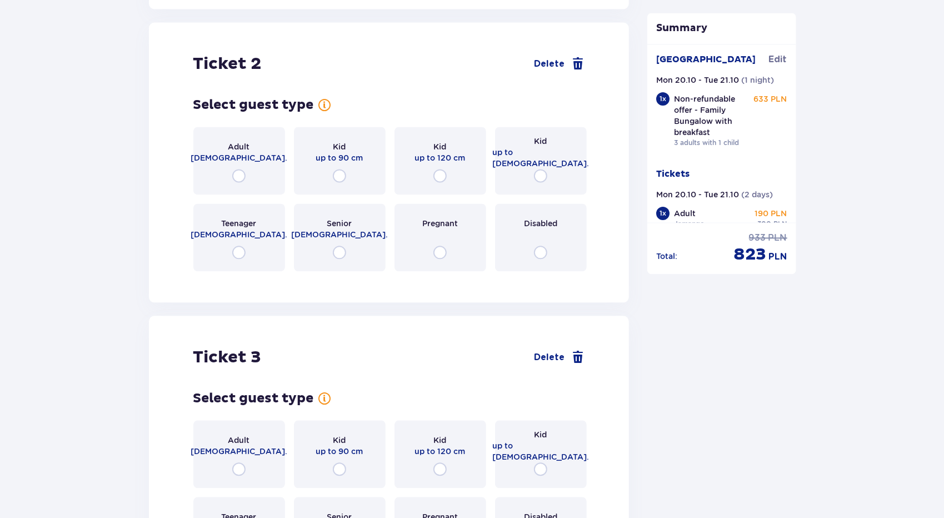
drag, startPoint x: 254, startPoint y: 170, endPoint x: 254, endPoint y: 177, distance: 7.2
click at [254, 171] on div "Adult 18 - 65 y.o." at bounding box center [239, 161] width 92 height 68
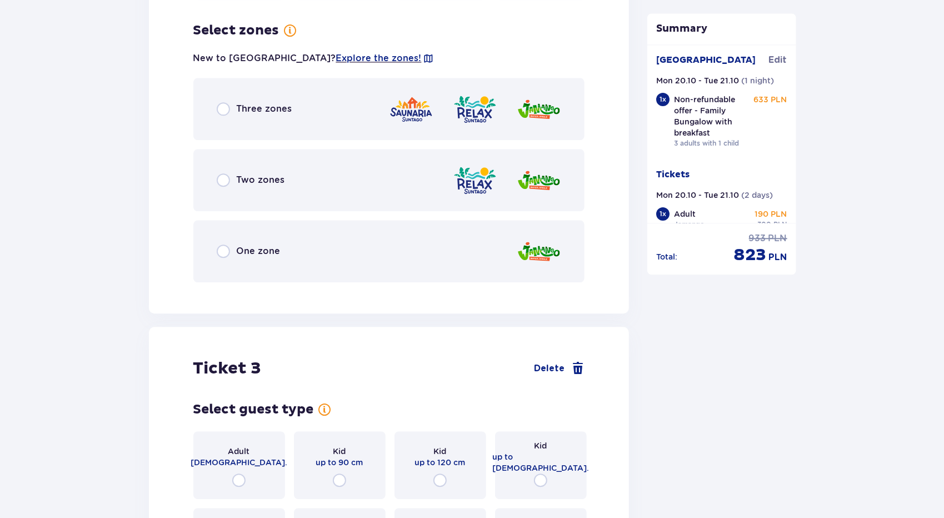
click at [285, 244] on div "One zone" at bounding box center [389, 251] width 392 height 62
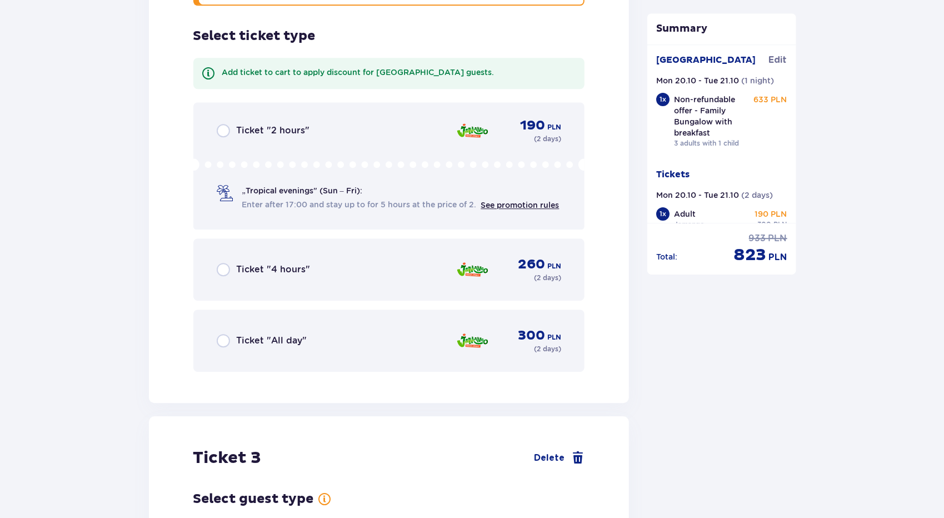
scroll to position [2080, 0]
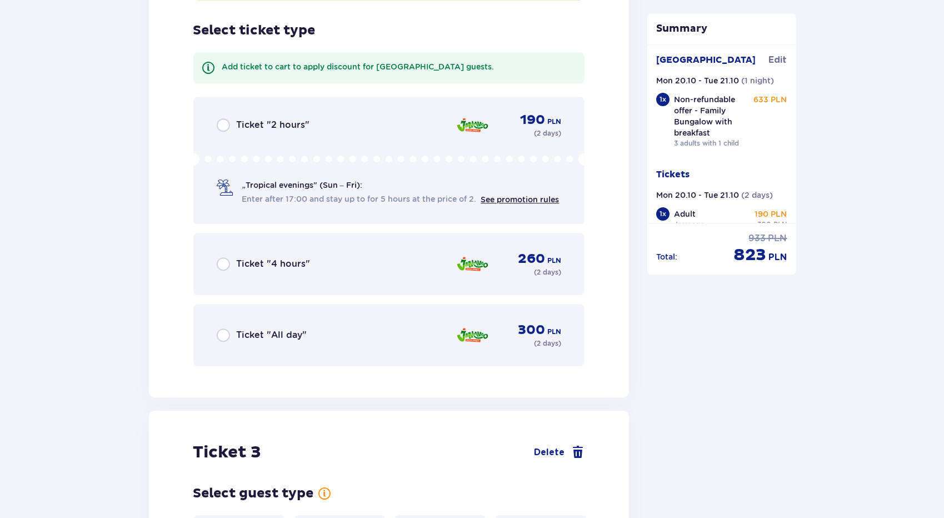
click at [293, 329] on span "Ticket "All day"" at bounding box center [272, 335] width 71 height 12
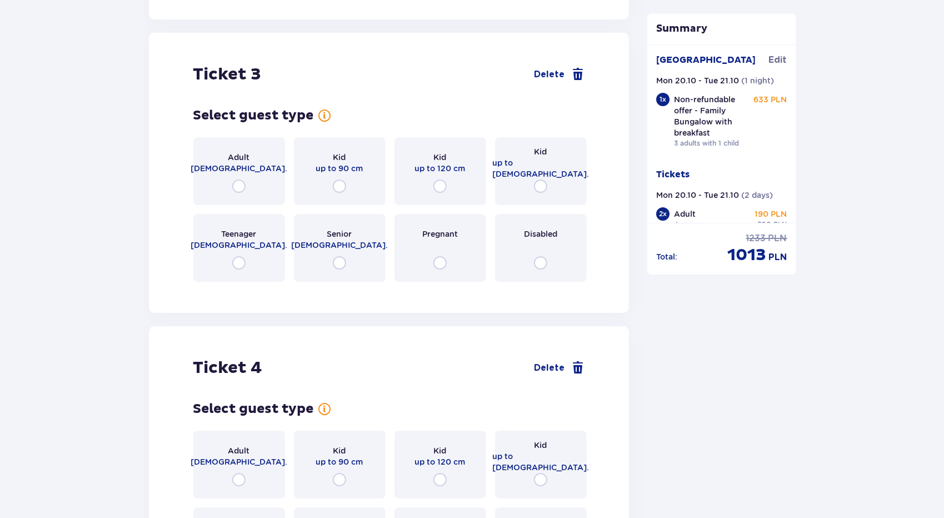
scroll to position [2468, 0]
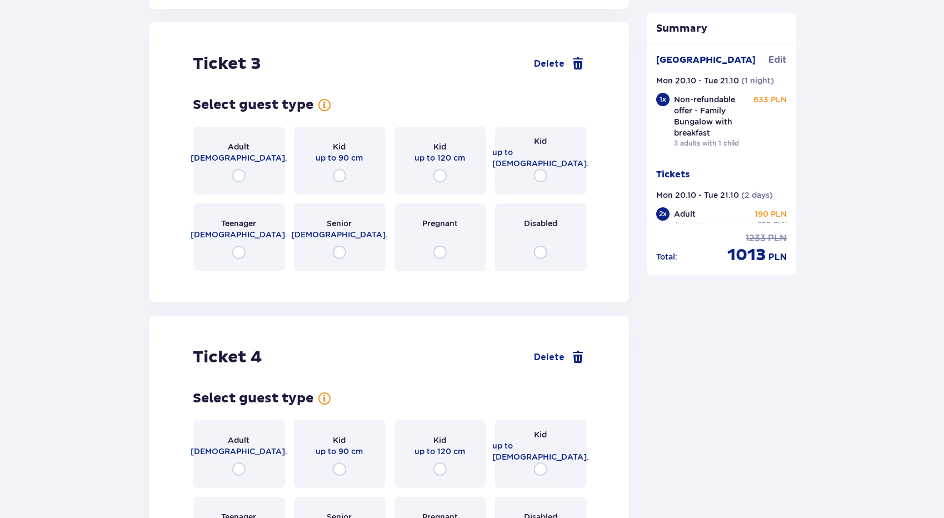
click at [543, 171] on input "radio" at bounding box center [540, 175] width 13 height 13
radio input "true"
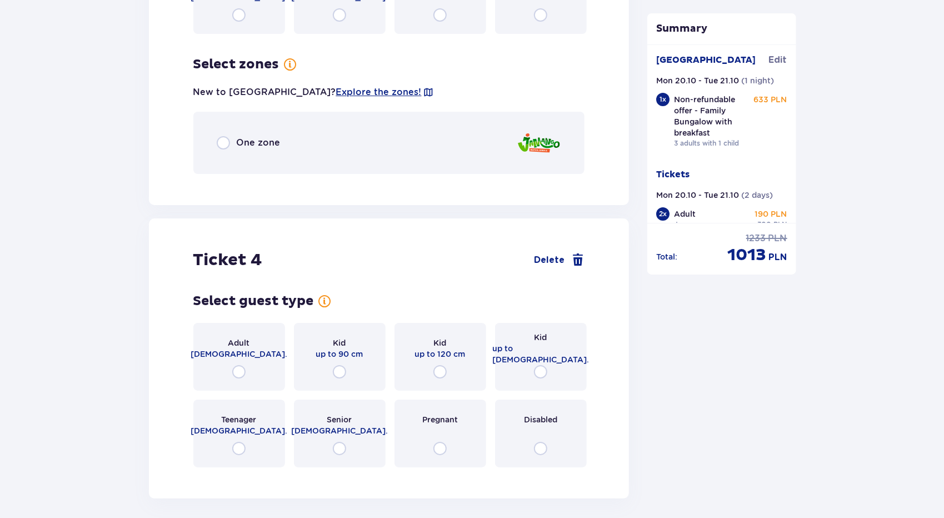
scroll to position [2739, 0]
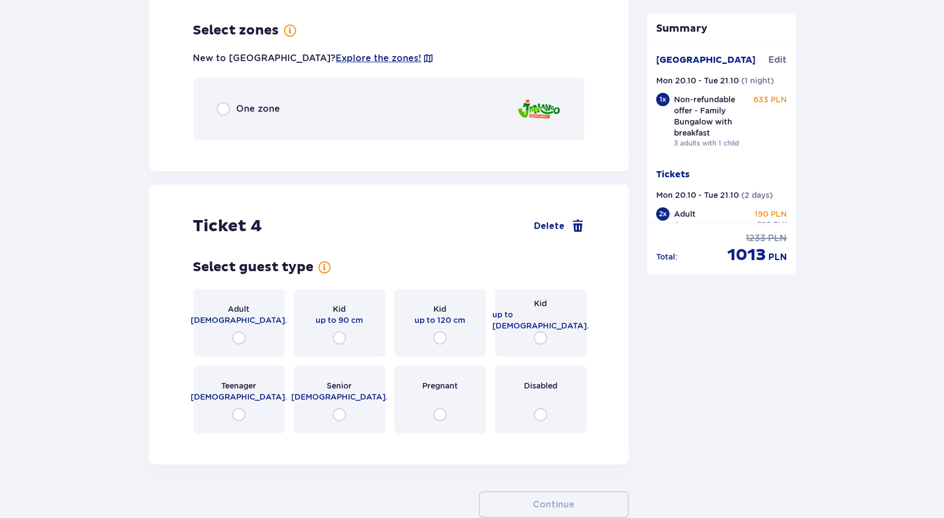
click at [498, 118] on div "One zone" at bounding box center [389, 109] width 392 height 62
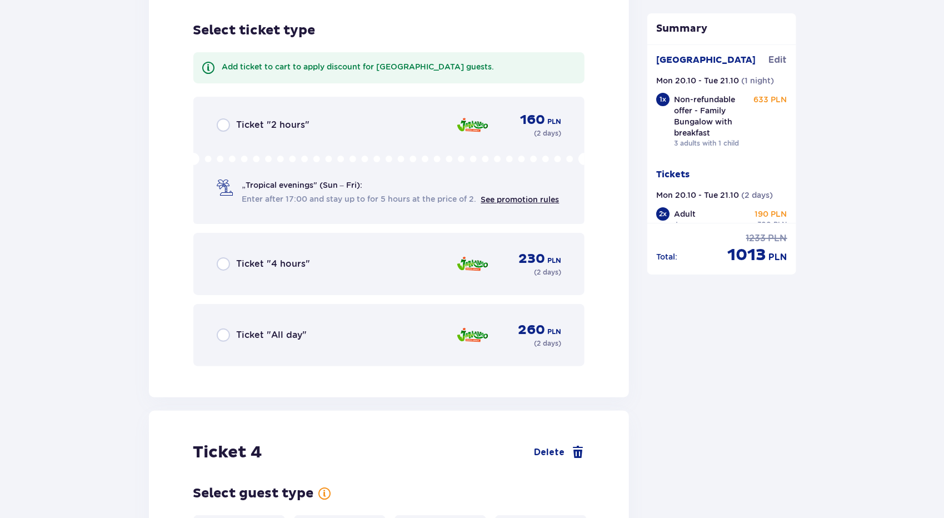
click at [354, 328] on div "Ticket "All day" 260 PLN ( 2 days )" at bounding box center [389, 335] width 345 height 27
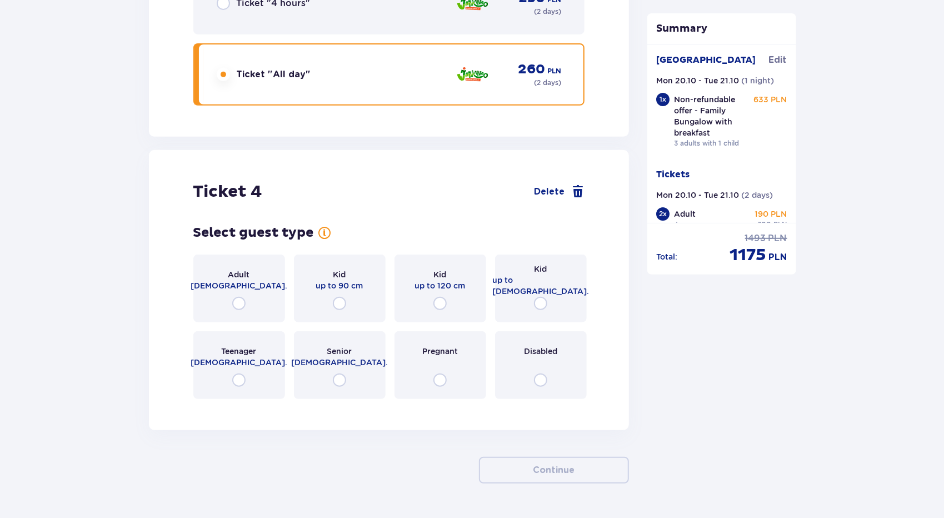
scroll to position [3163, 0]
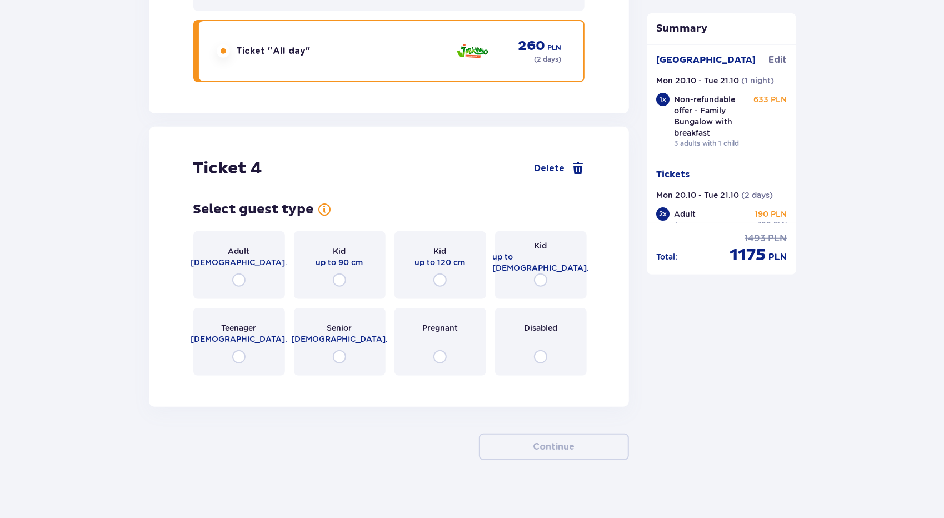
click at [531, 262] on div "Kid up to 16 y.o." at bounding box center [541, 265] width 92 height 68
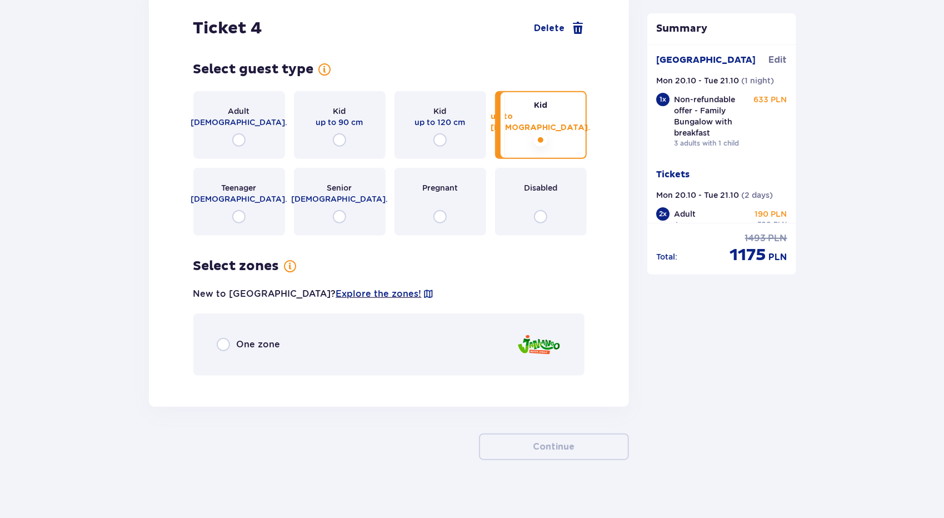
click at [440, 347] on div "One zone" at bounding box center [389, 345] width 392 height 62
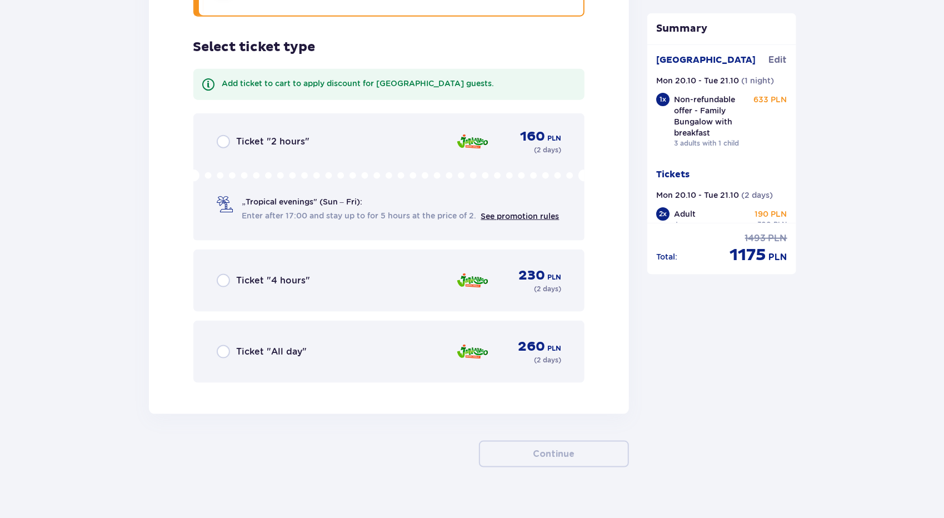
scroll to position [3670, 0]
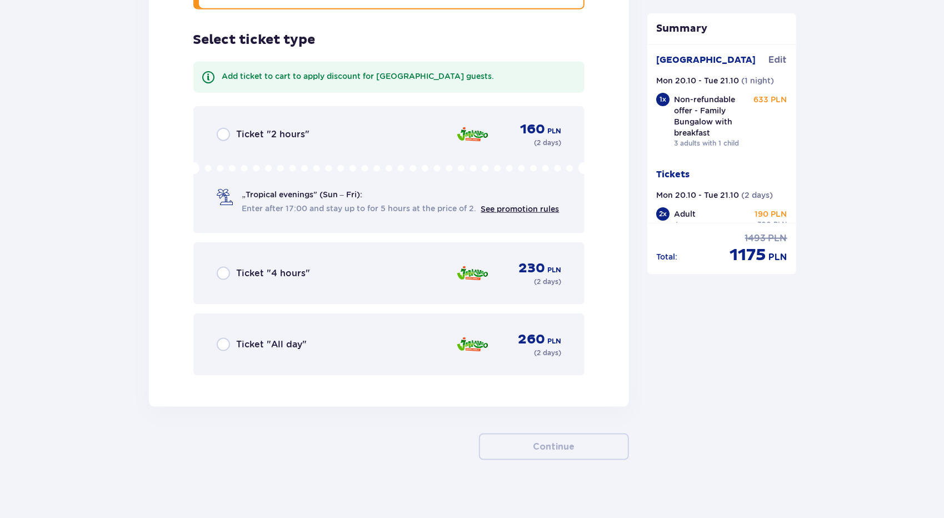
click at [440, 345] on div "Ticket "All day" 260 PLN ( 2 days )" at bounding box center [389, 344] width 345 height 27
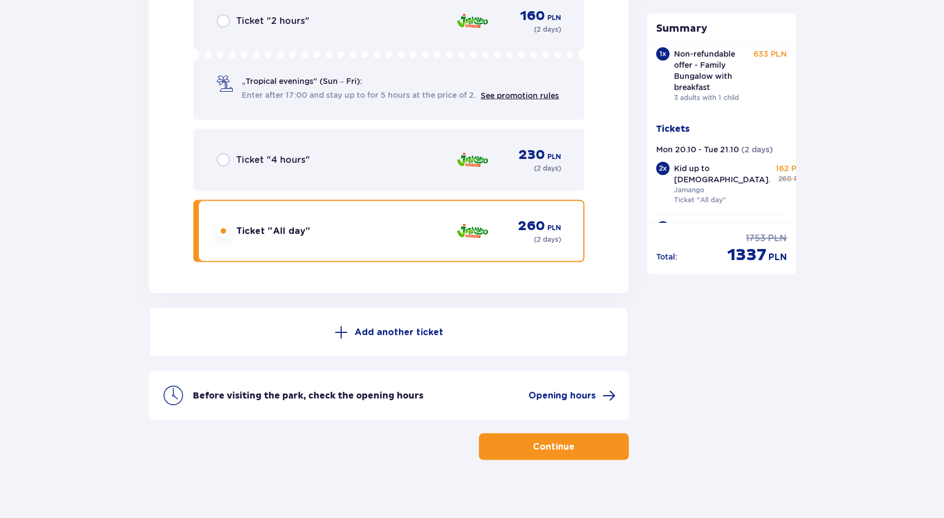
scroll to position [76, 0]
